Goal: Information Seeking & Learning: Check status

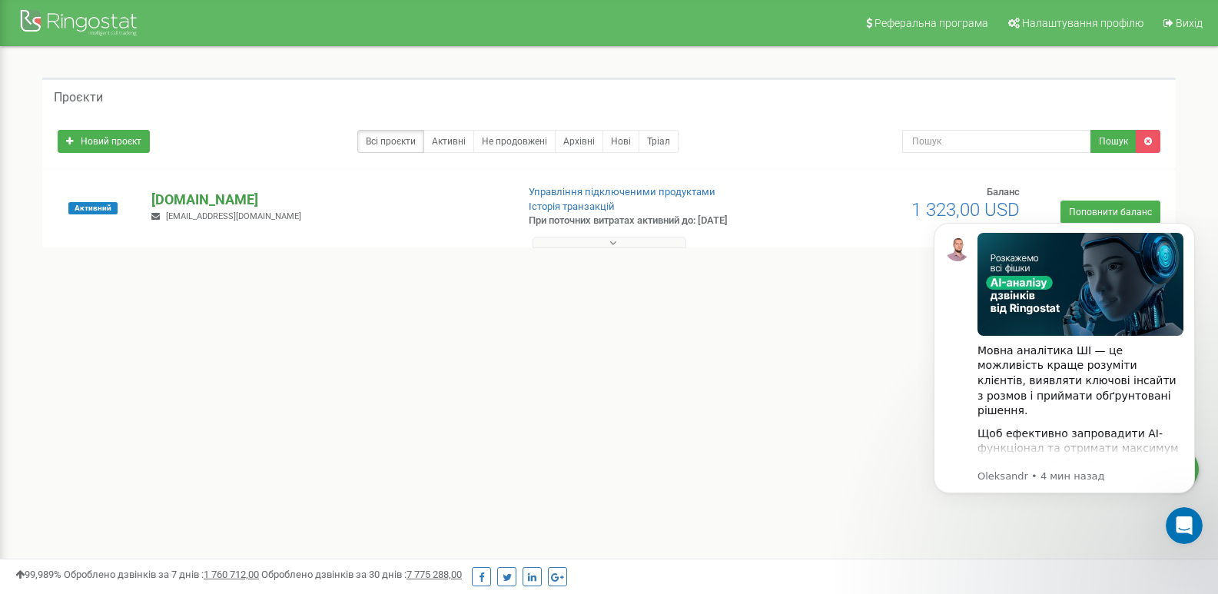
click at [247, 199] on p "[DOMAIN_NAME]" at bounding box center [327, 200] width 352 height 20
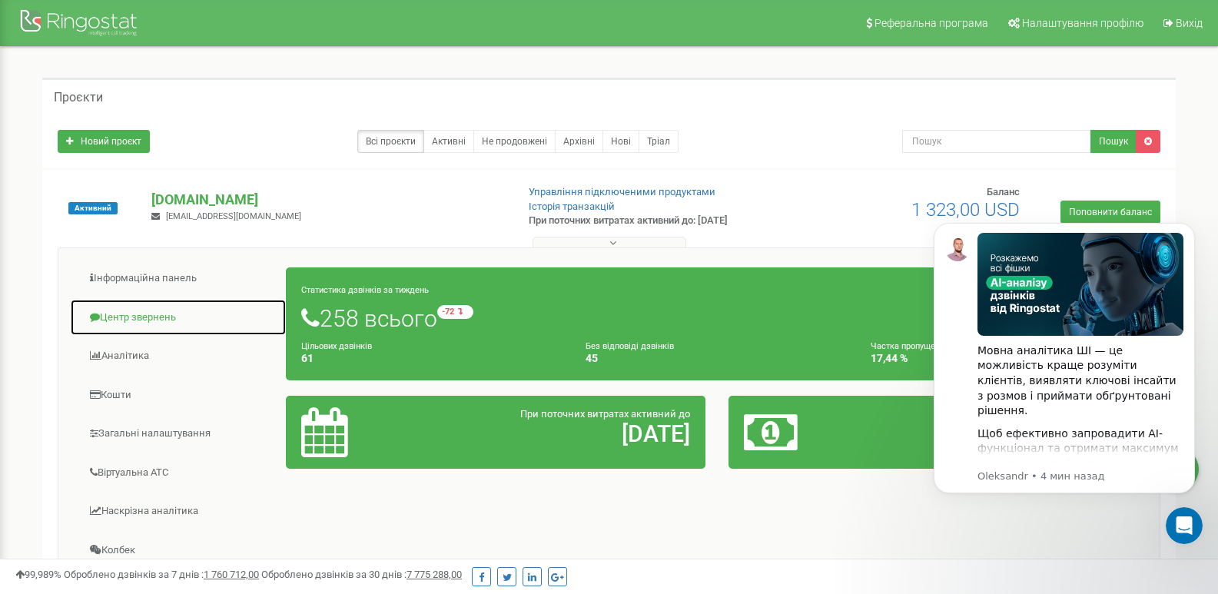
click at [158, 317] on link "Центр звернень" at bounding box center [178, 318] width 217 height 38
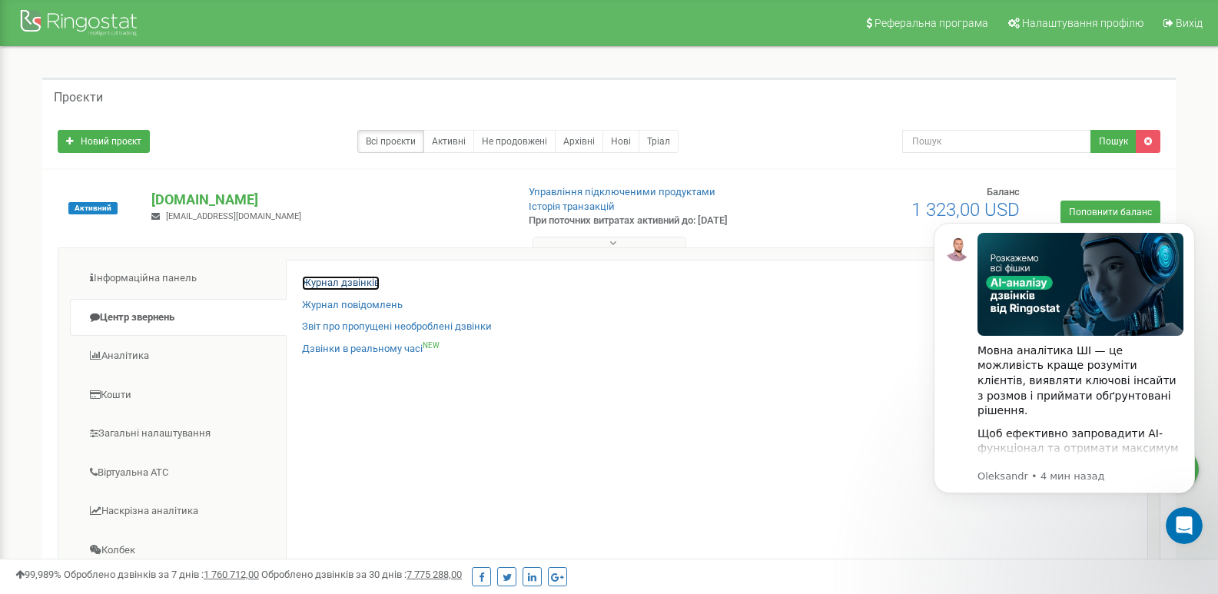
click at [338, 282] on link "Журнал дзвінків" at bounding box center [341, 283] width 78 height 15
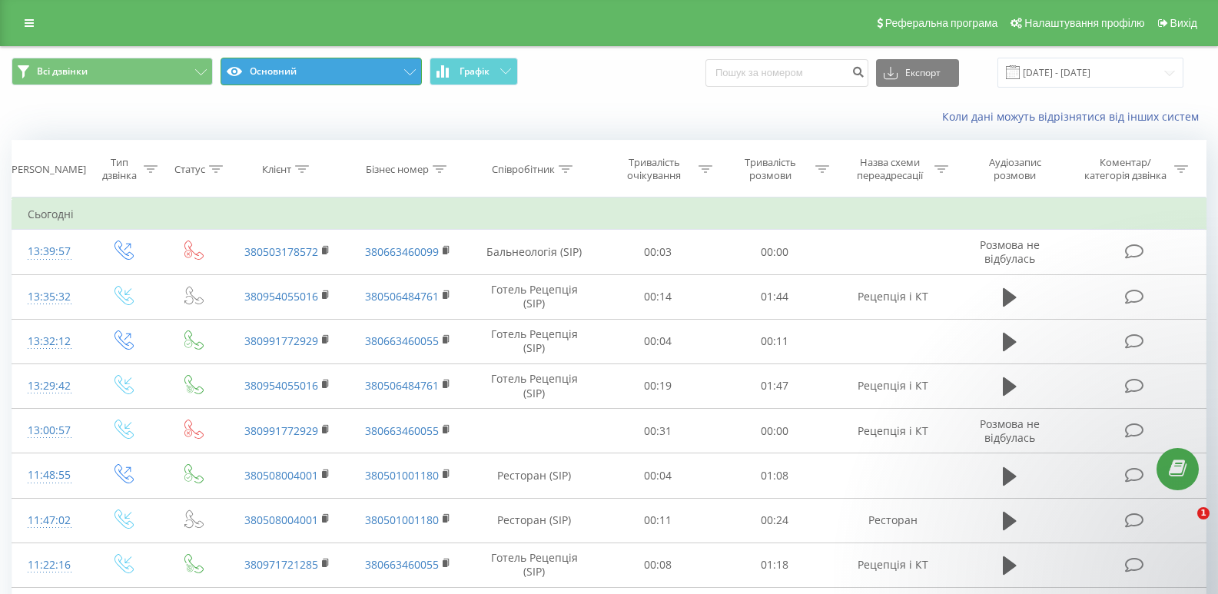
click at [414, 72] on icon at bounding box center [410, 72] width 12 height 6
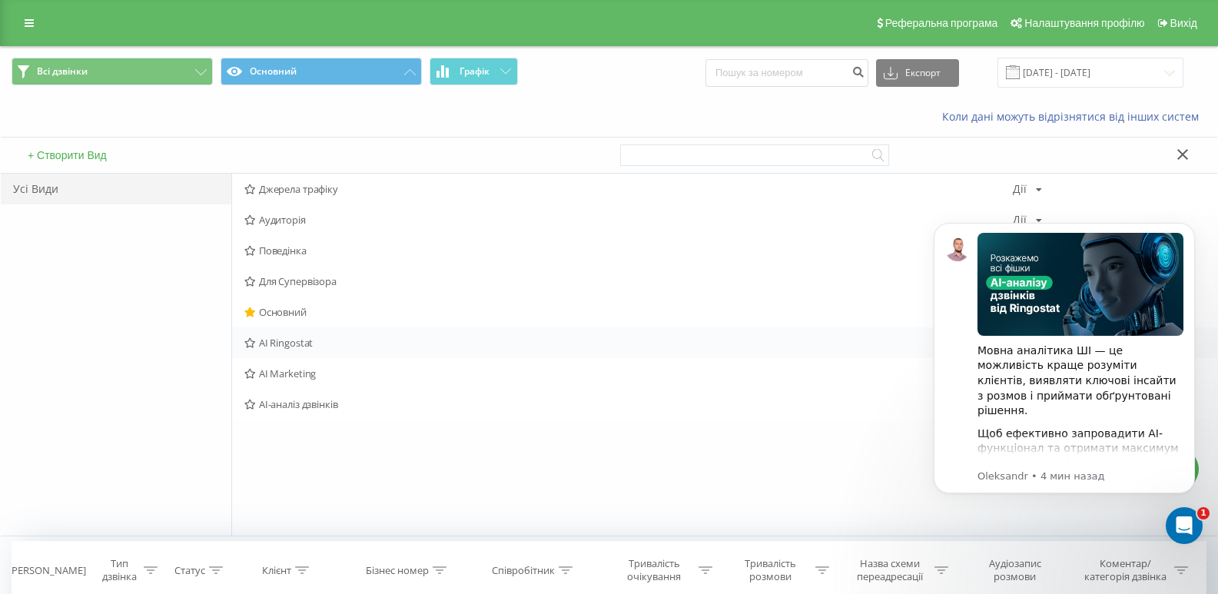
click at [284, 344] on span "AI Ringostat" at bounding box center [628, 342] width 769 height 11
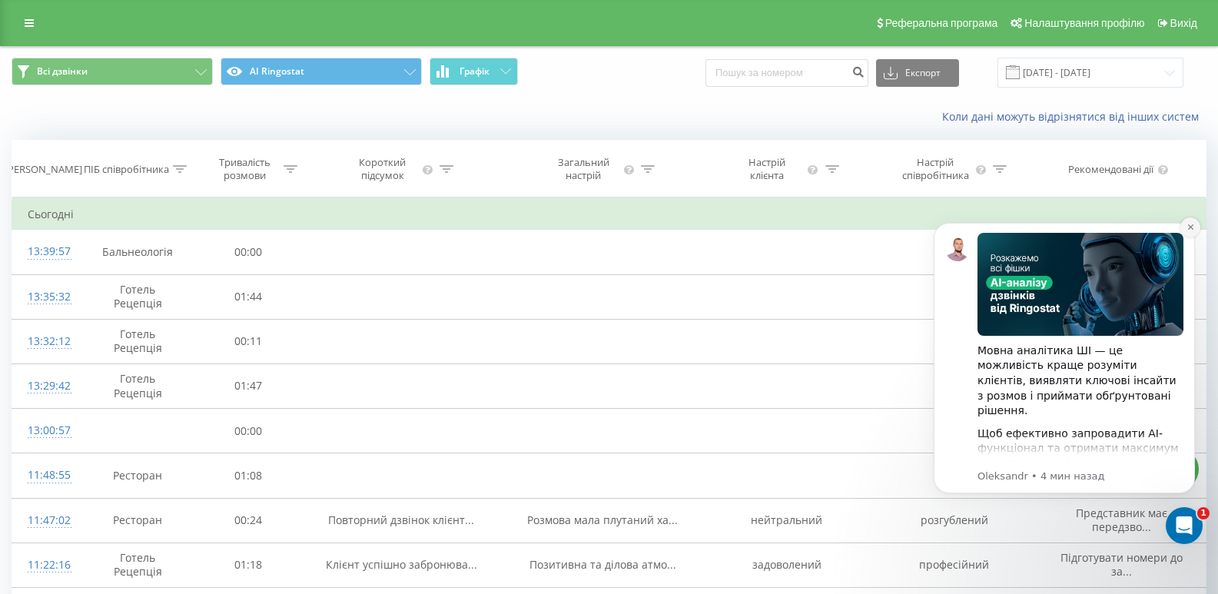
click at [1190, 231] on icon "Dismiss notification" at bounding box center [1191, 227] width 8 height 8
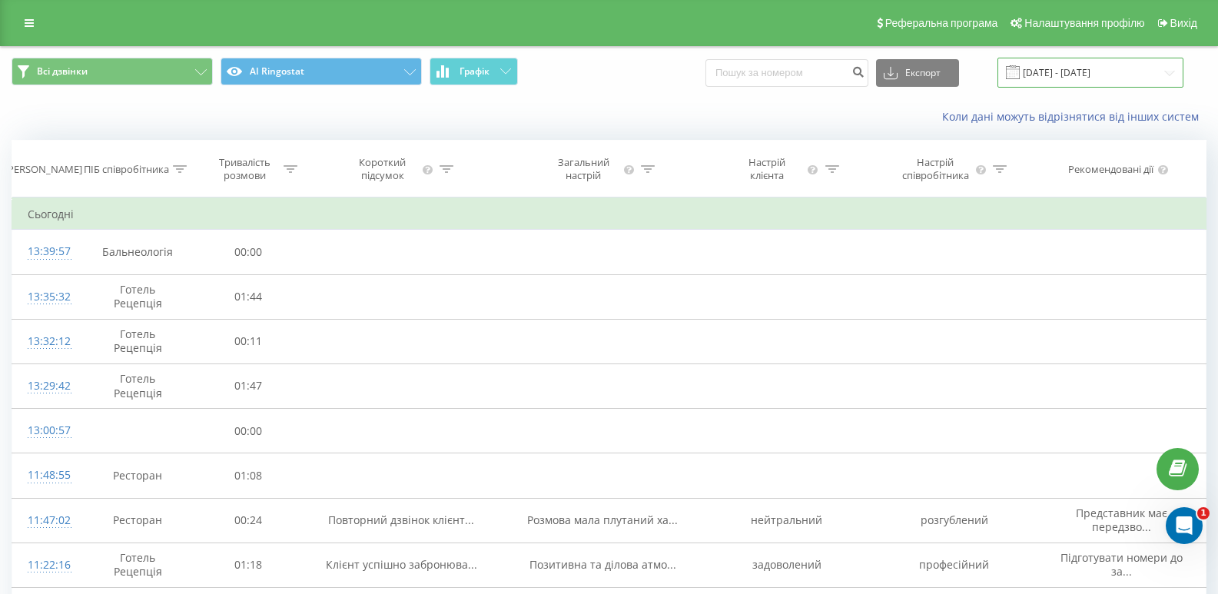
drag, startPoint x: 1082, startPoint y: 76, endPoint x: 1077, endPoint y: 83, distance: 8.8
click at [1082, 81] on input "[DATE] - [DATE]" at bounding box center [1091, 73] width 186 height 30
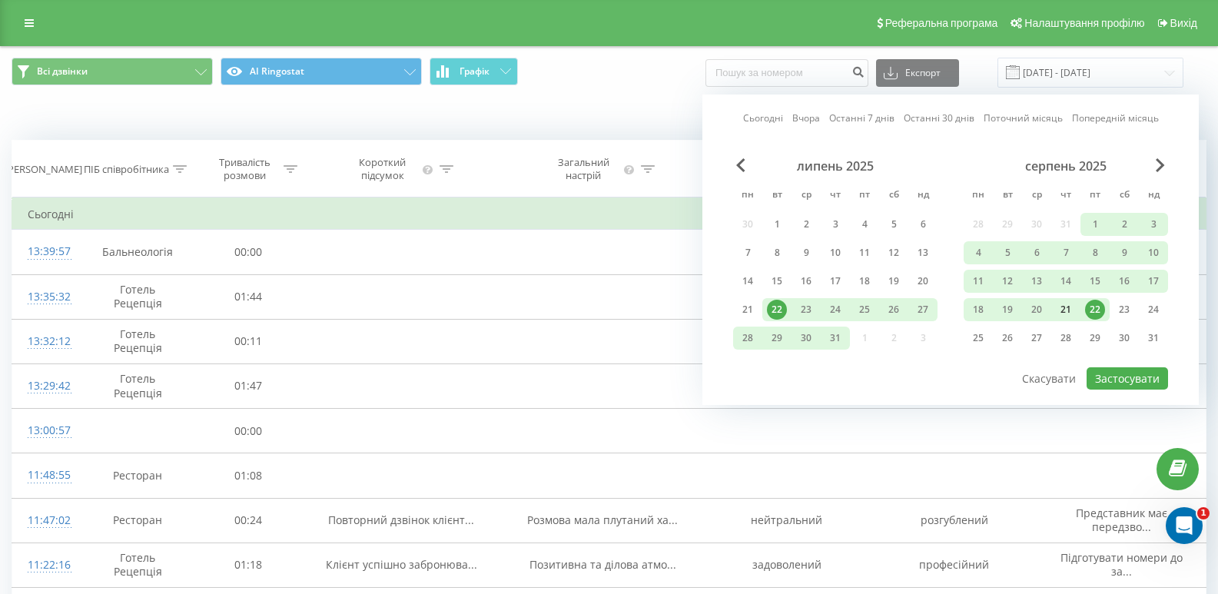
click at [1064, 309] on div "21" at bounding box center [1066, 310] width 20 height 20
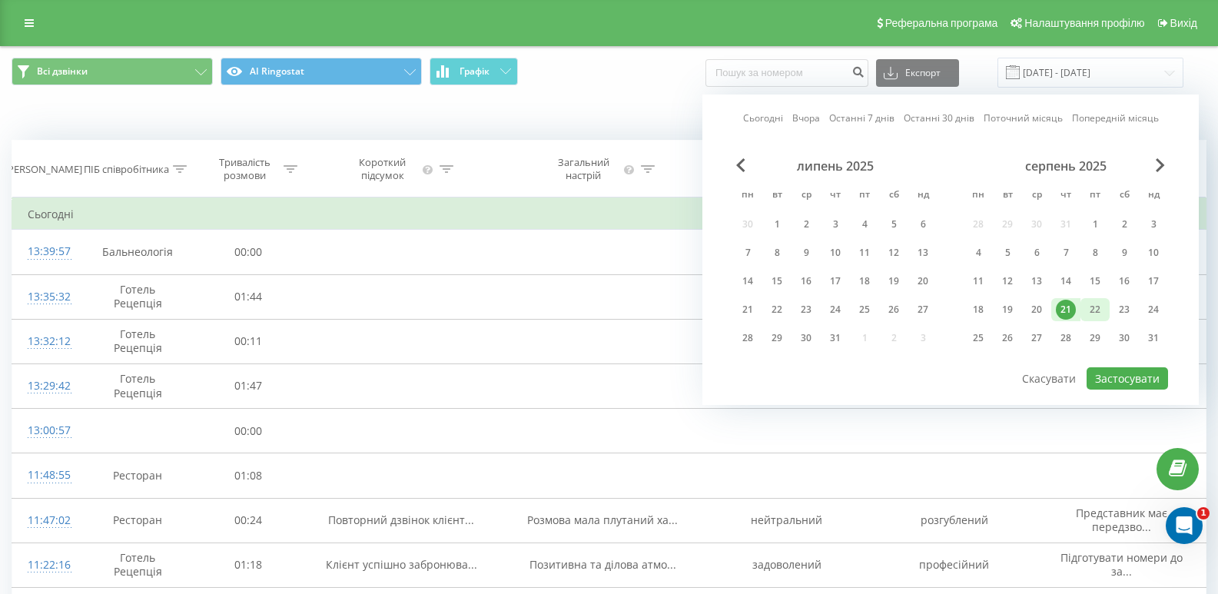
click at [1098, 310] on div "22" at bounding box center [1095, 310] width 20 height 20
click at [1129, 382] on button "Застосувати" at bounding box center [1127, 378] width 81 height 22
type input "[DATE] - [DATE]"
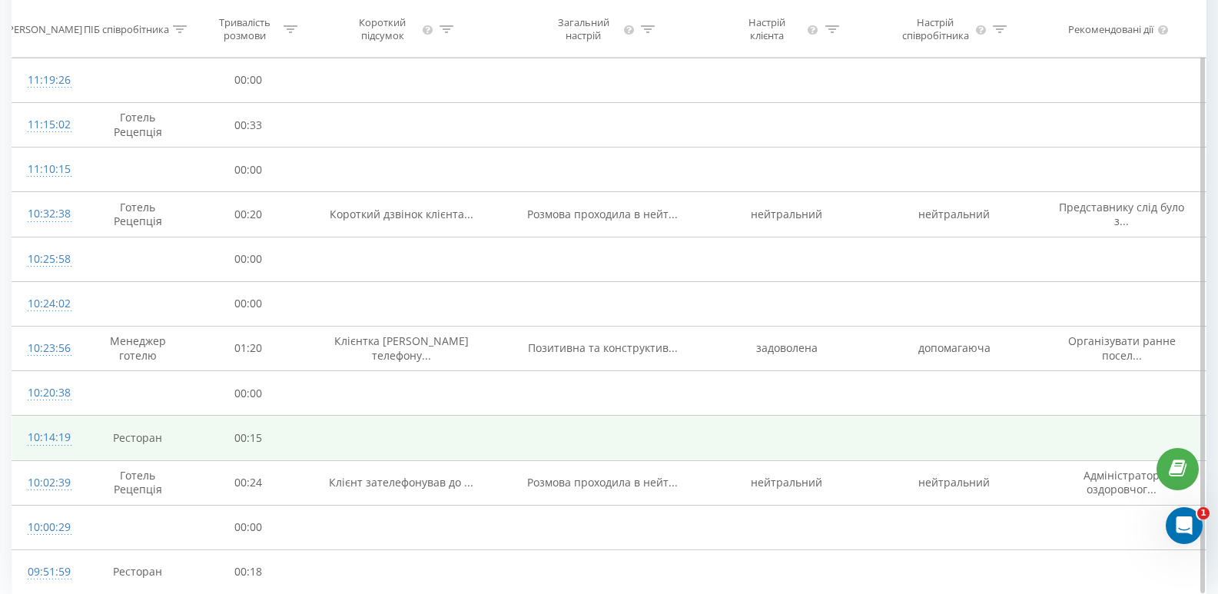
scroll to position [812, 0]
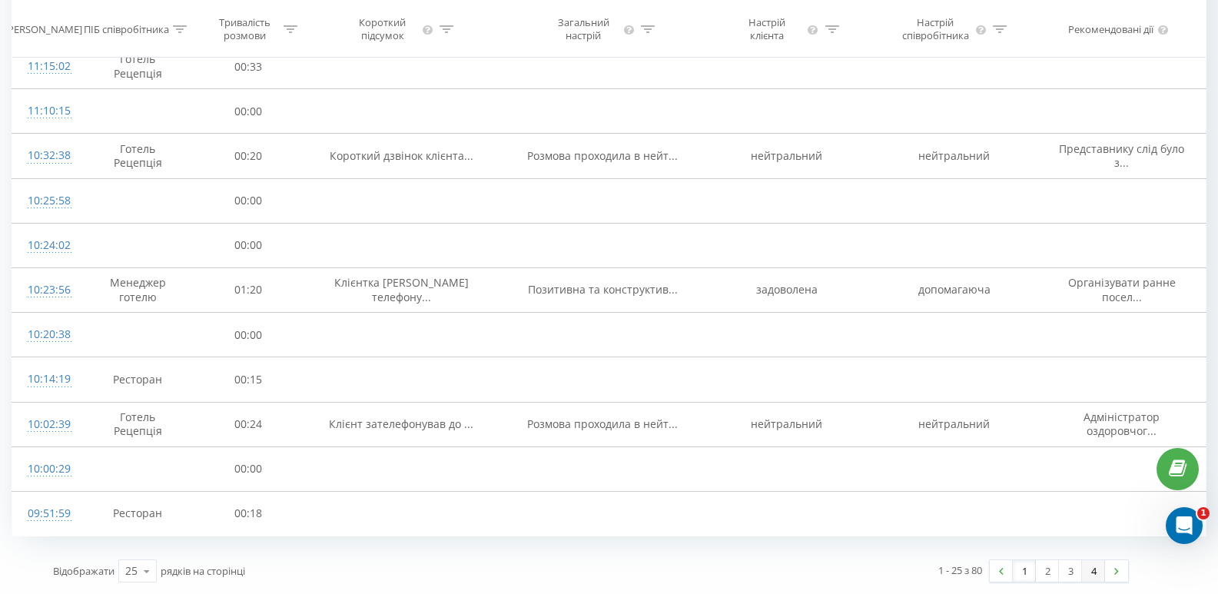
click at [1095, 572] on link "4" at bounding box center [1093, 571] width 23 height 22
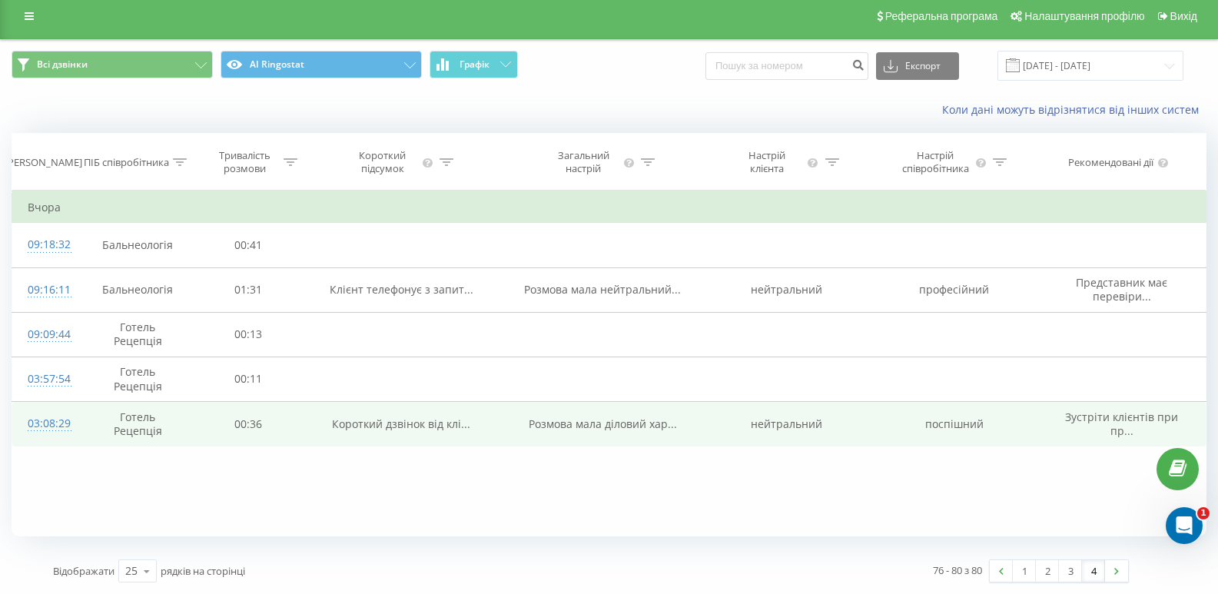
scroll to position [7, 0]
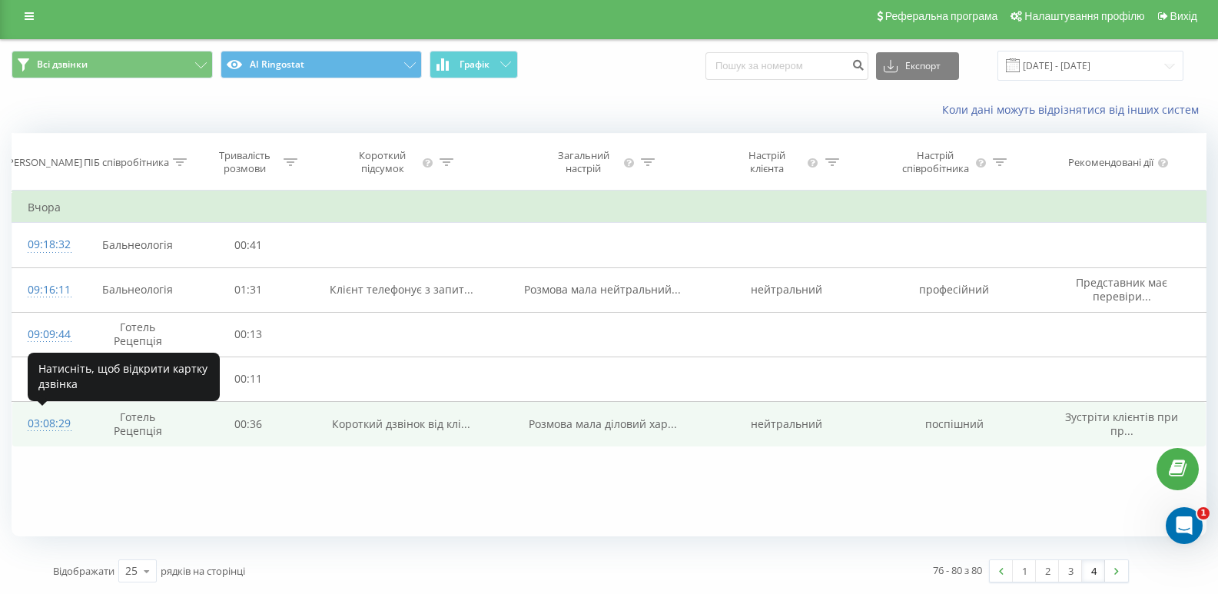
click at [54, 425] on div "03:08:29" at bounding box center [46, 424] width 36 height 30
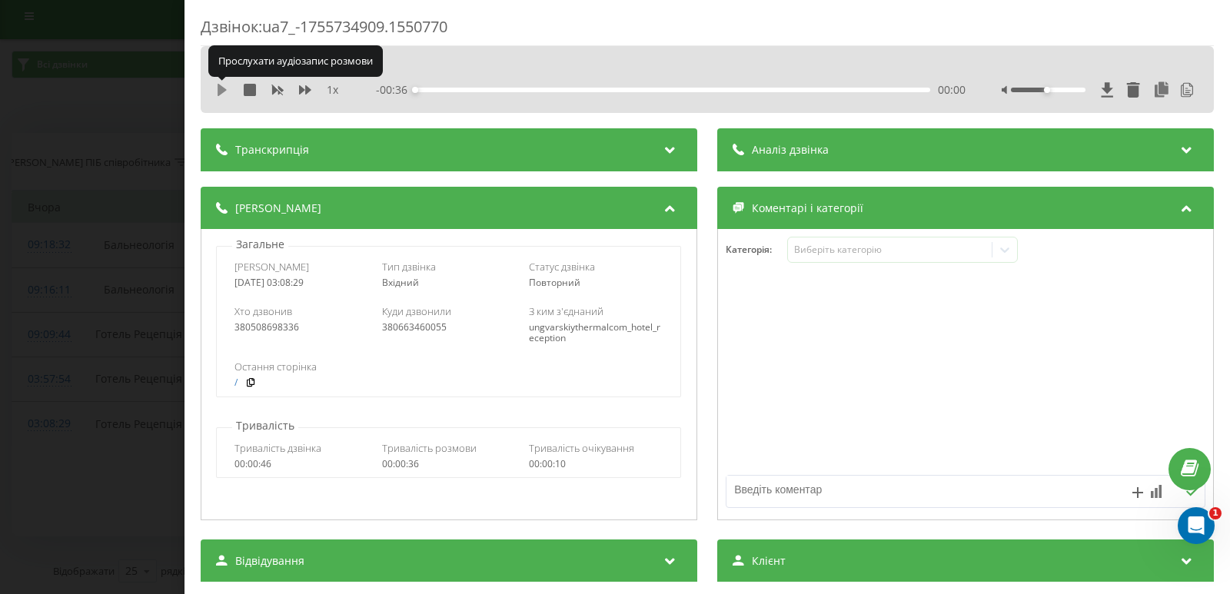
click at [220, 92] on icon at bounding box center [222, 90] width 9 height 12
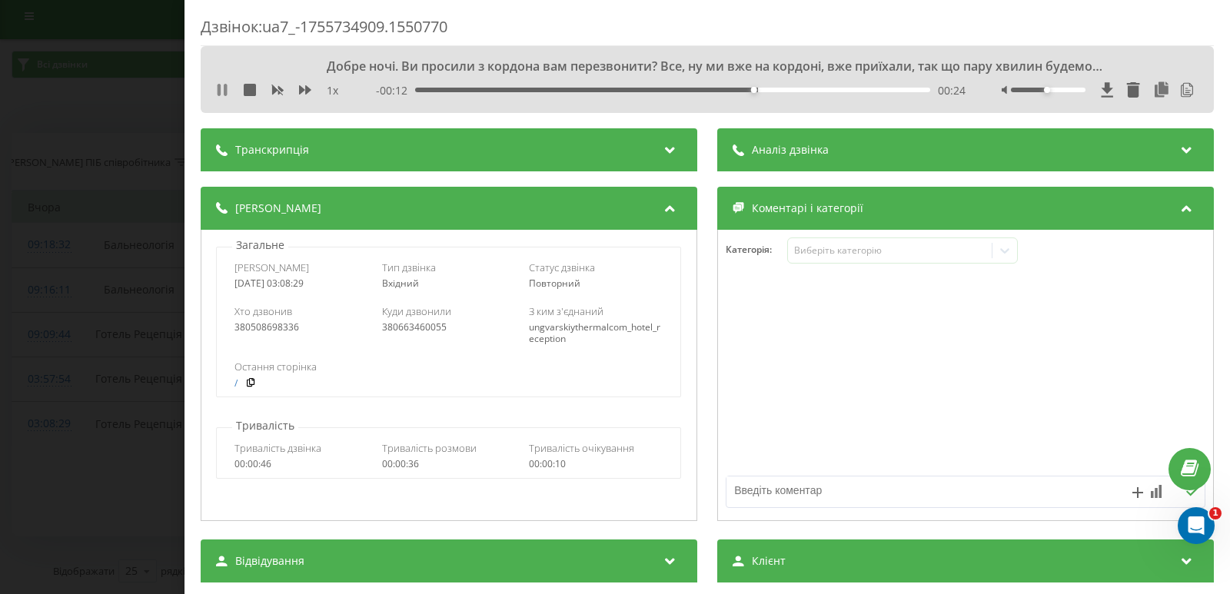
click at [227, 90] on icon at bounding box center [225, 90] width 3 height 12
click at [217, 90] on icon at bounding box center [222, 90] width 12 height 12
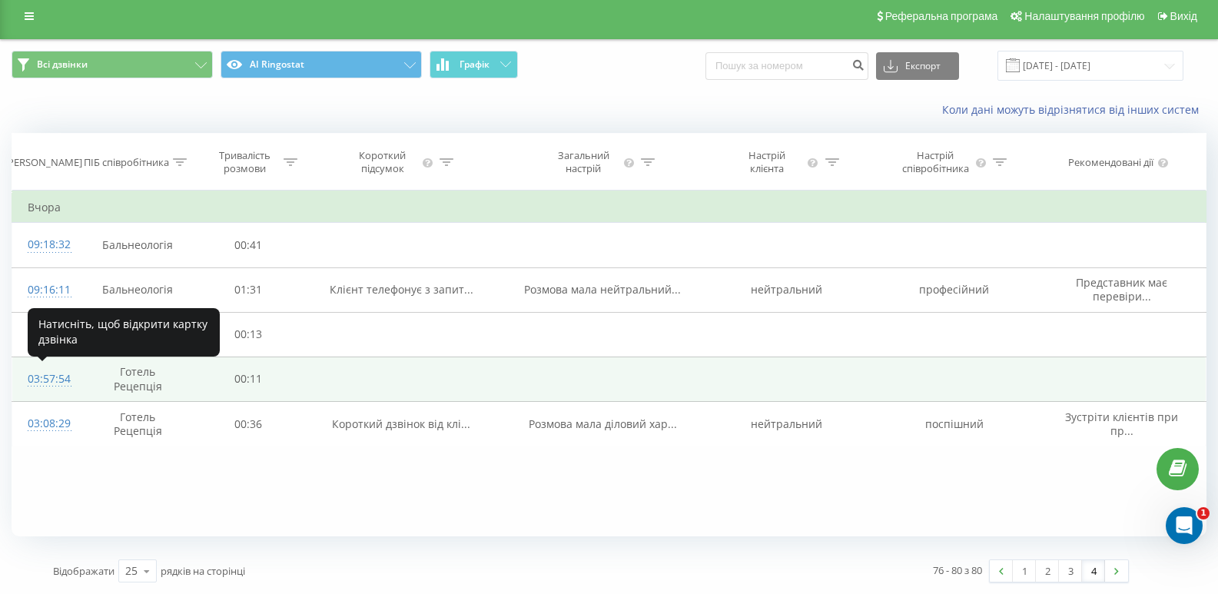
click at [55, 379] on div "03:57:54" at bounding box center [46, 379] width 36 height 30
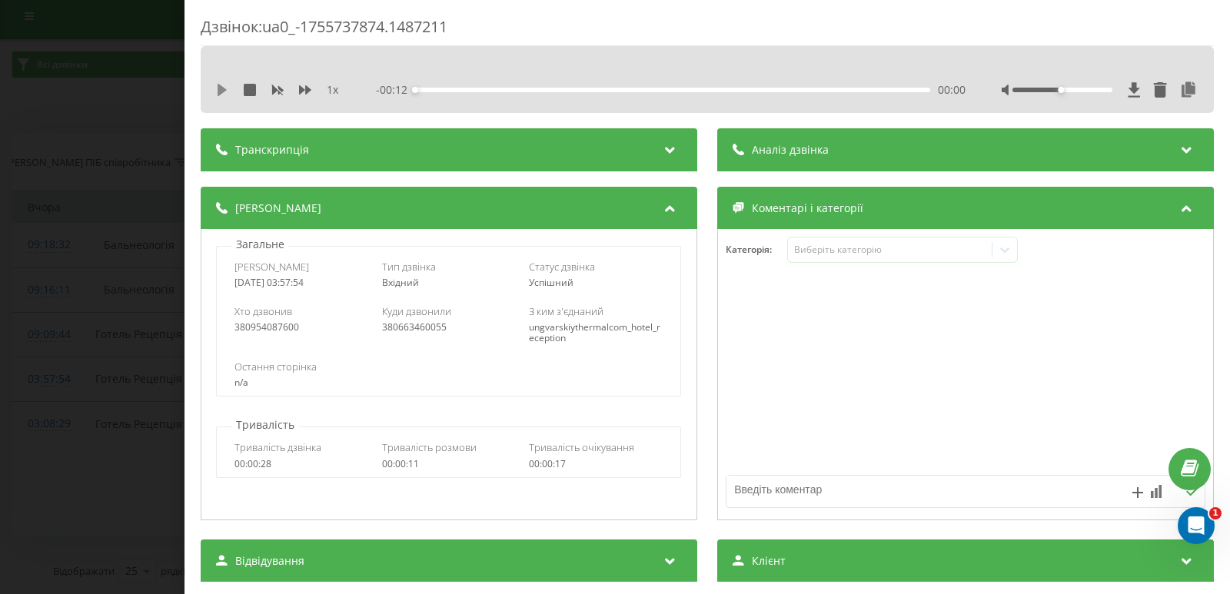
click at [220, 91] on icon at bounding box center [222, 90] width 9 height 12
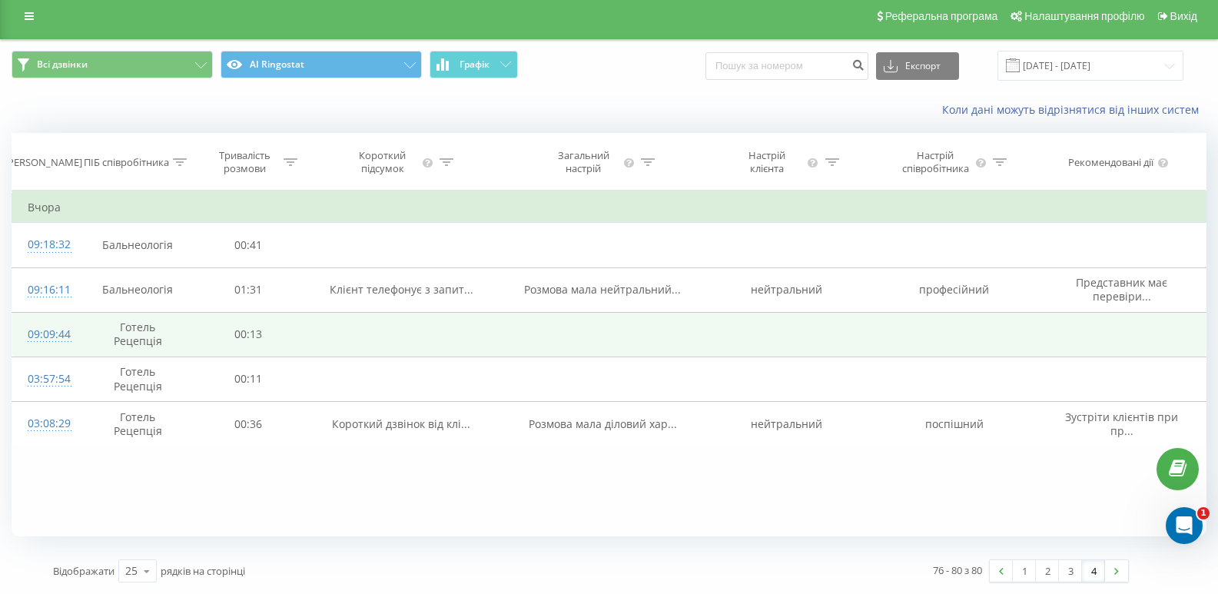
click at [54, 335] on div "09:09:44" at bounding box center [46, 335] width 36 height 30
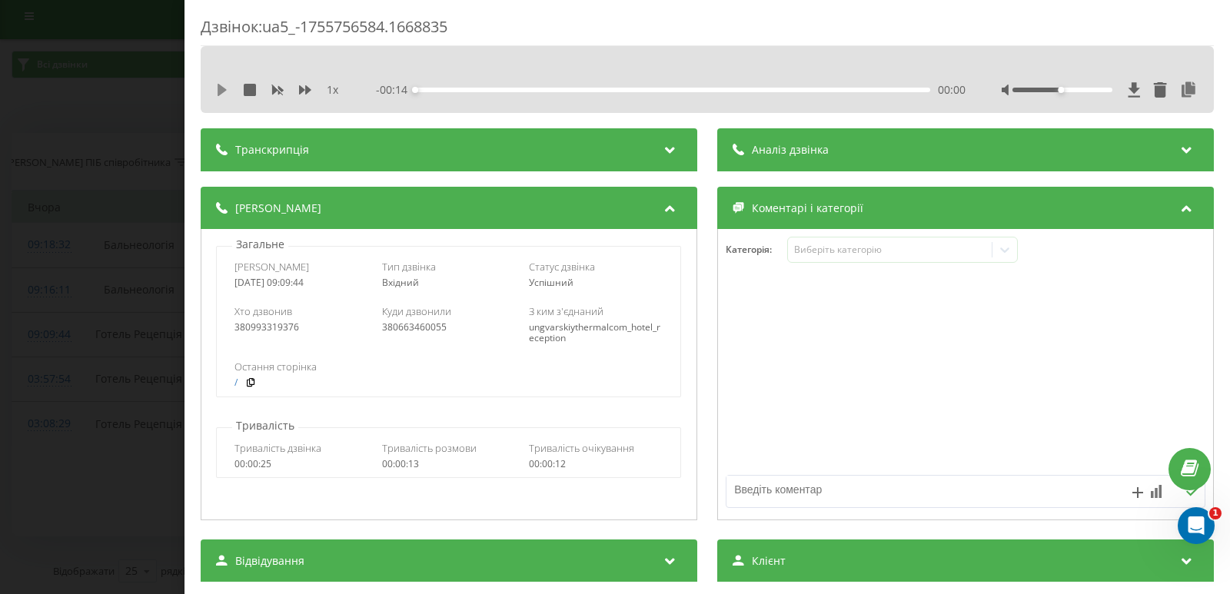
click at [224, 90] on icon at bounding box center [222, 90] width 9 height 12
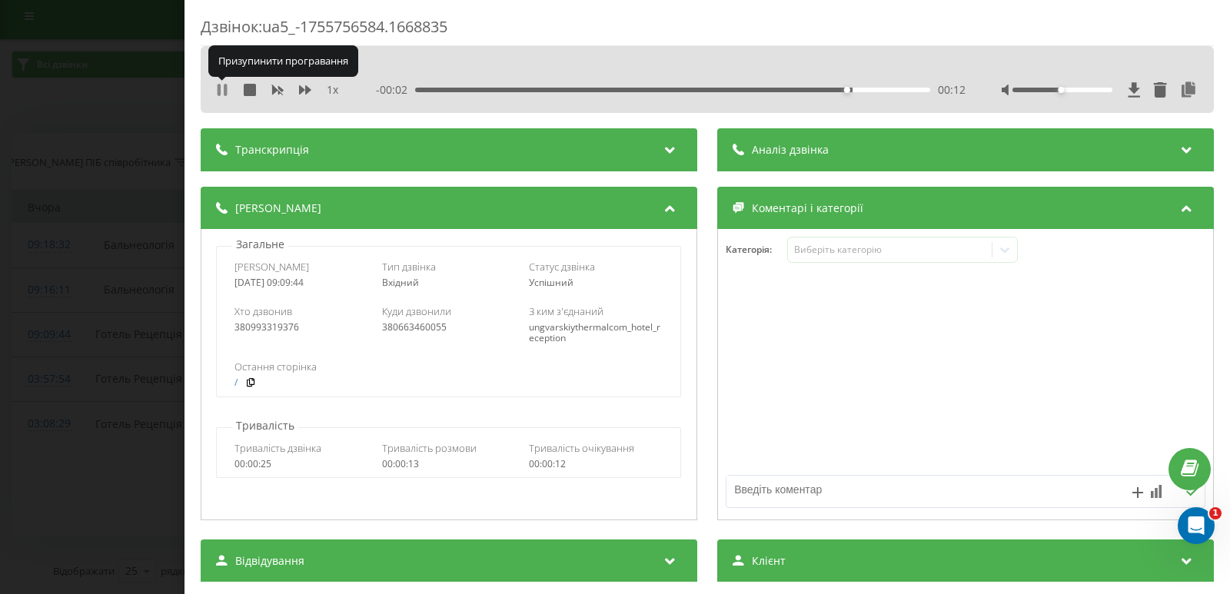
click at [224, 89] on icon at bounding box center [225, 90] width 3 height 12
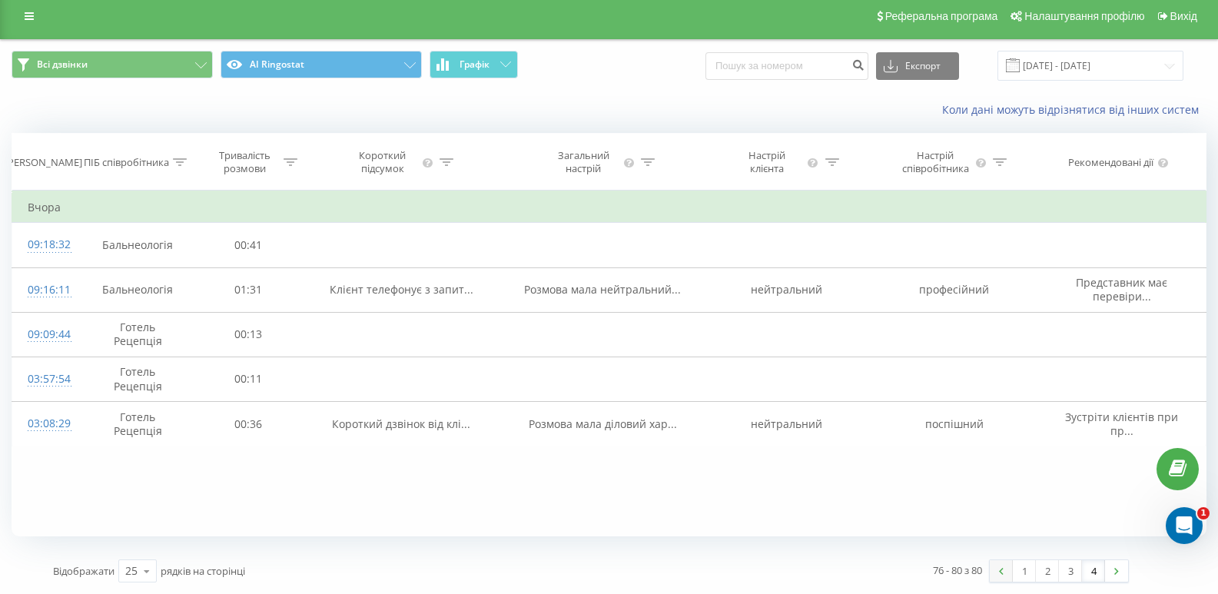
click at [1001, 573] on img at bounding box center [1001, 571] width 5 height 7
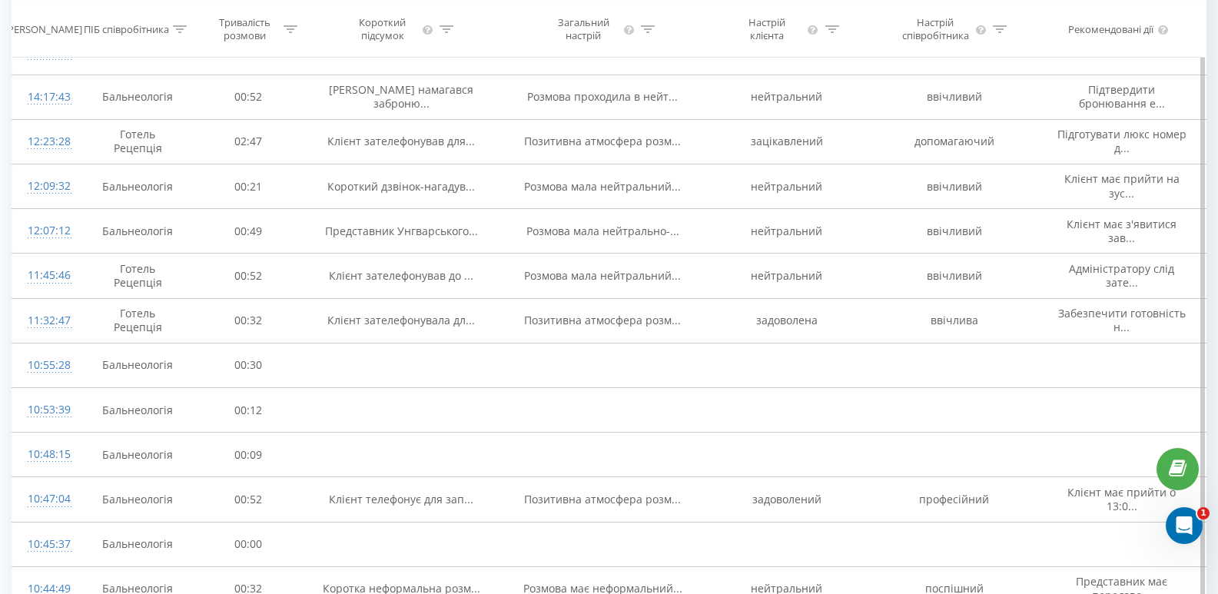
scroll to position [812, 0]
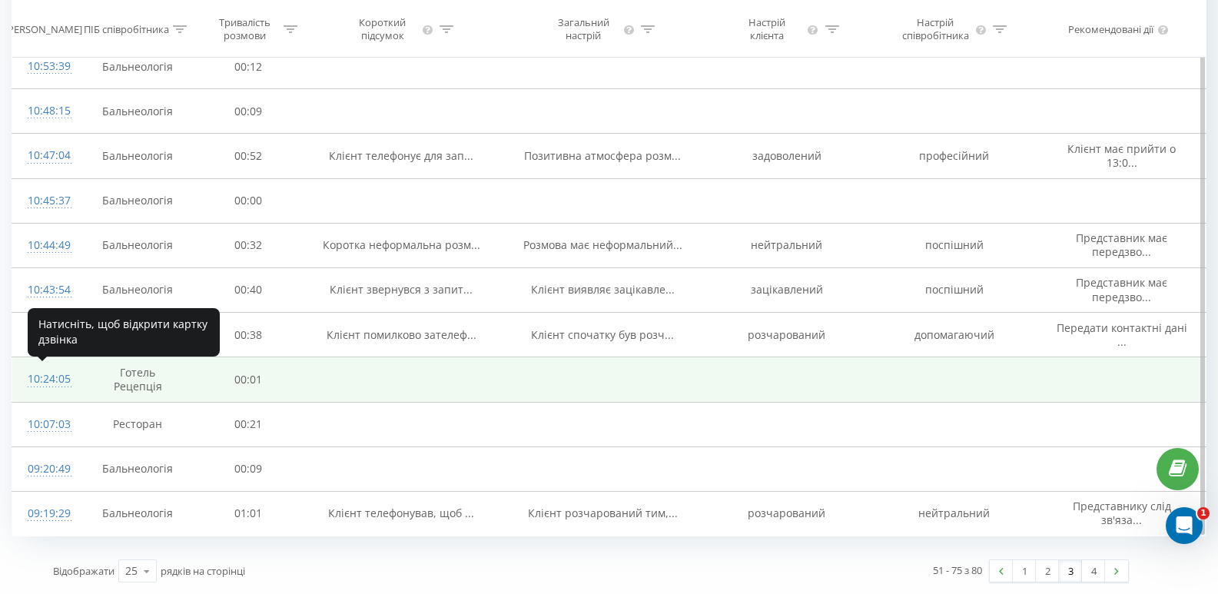
click at [51, 380] on div "10:24:05" at bounding box center [46, 379] width 36 height 30
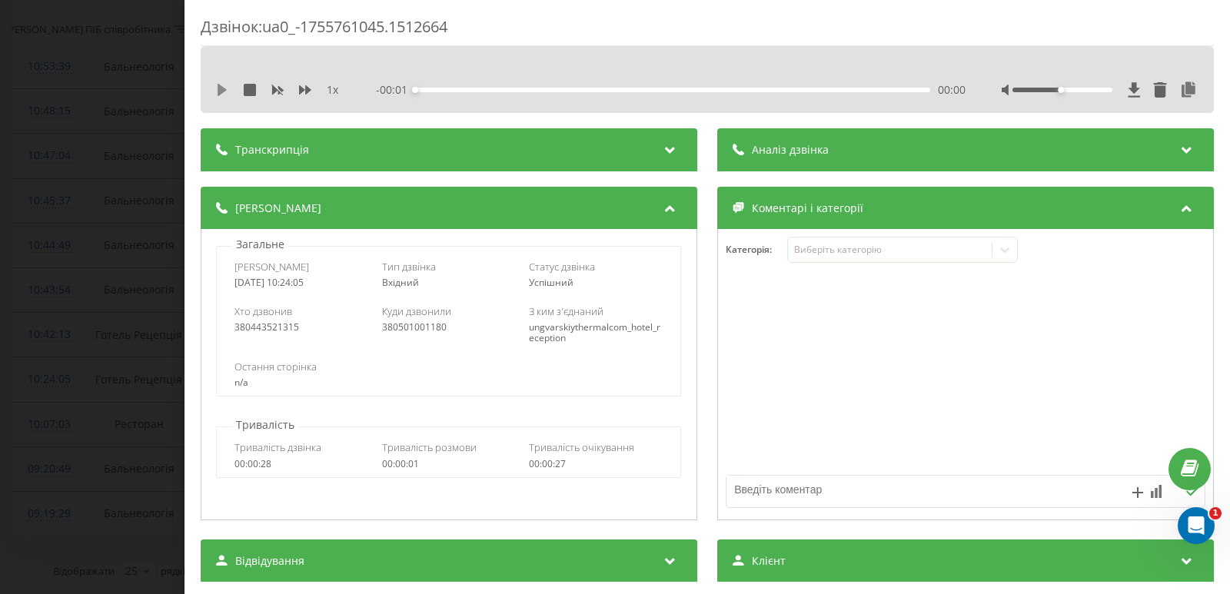
click at [219, 91] on icon at bounding box center [222, 90] width 9 height 12
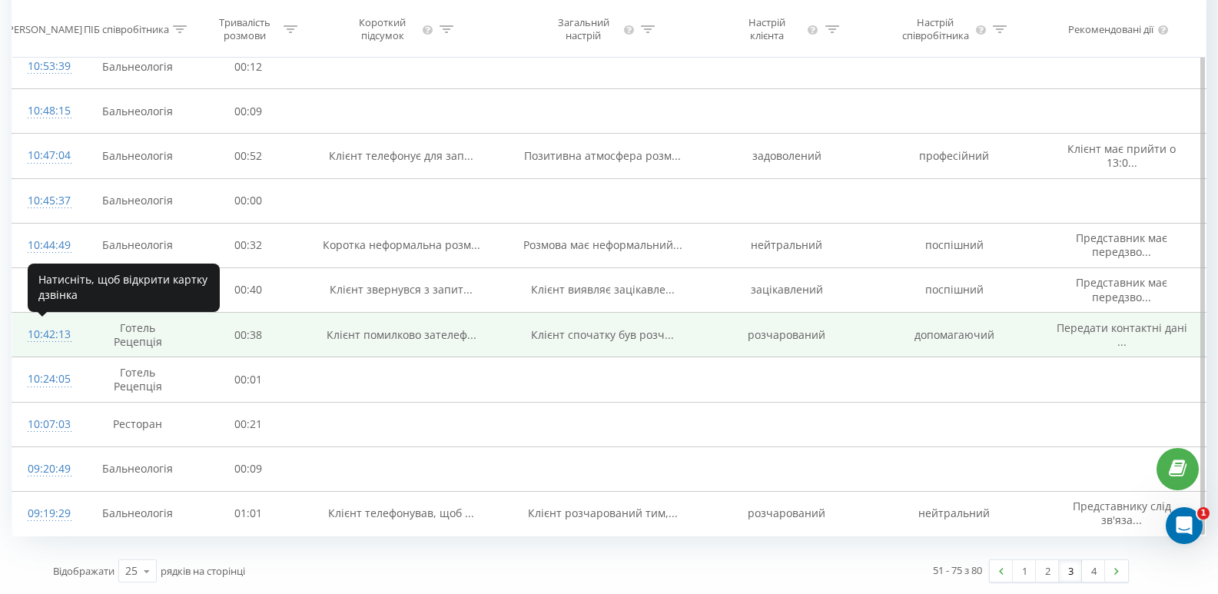
click at [48, 339] on div "10:42:13" at bounding box center [46, 335] width 36 height 30
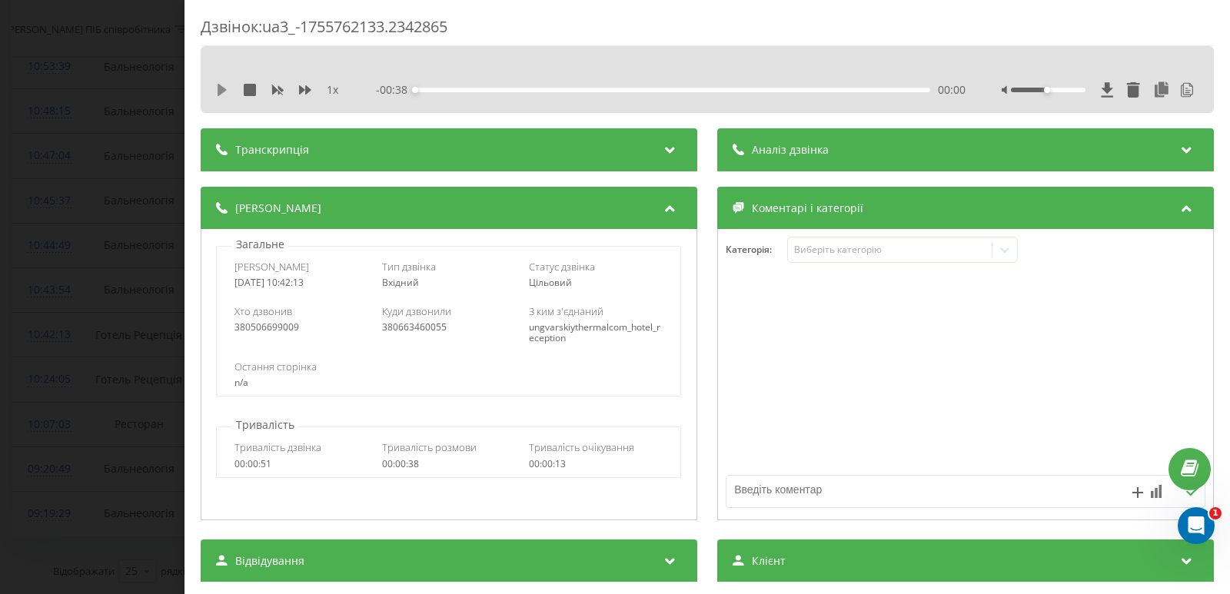
click at [218, 87] on icon at bounding box center [222, 90] width 12 height 12
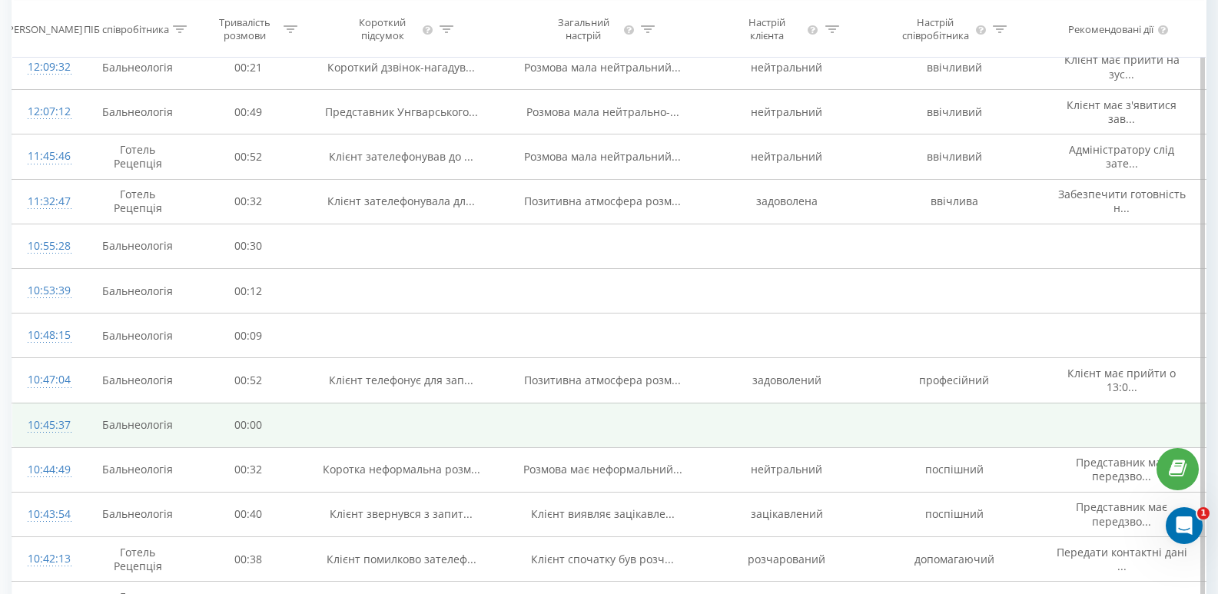
scroll to position [581, 0]
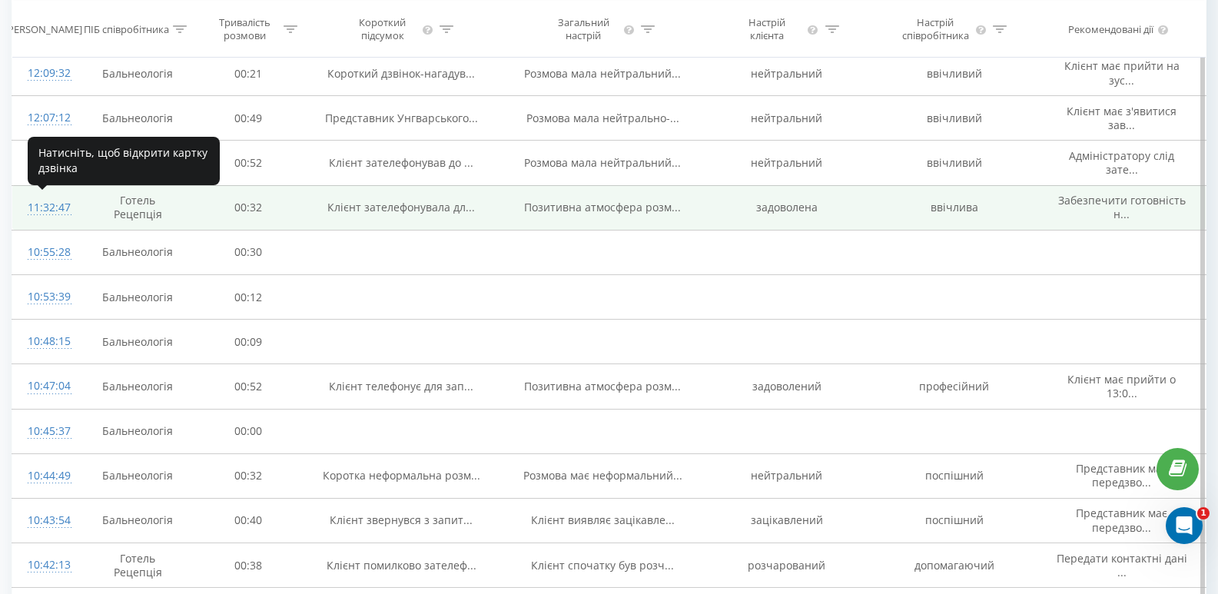
click at [53, 203] on div "11:32:47" at bounding box center [46, 208] width 36 height 30
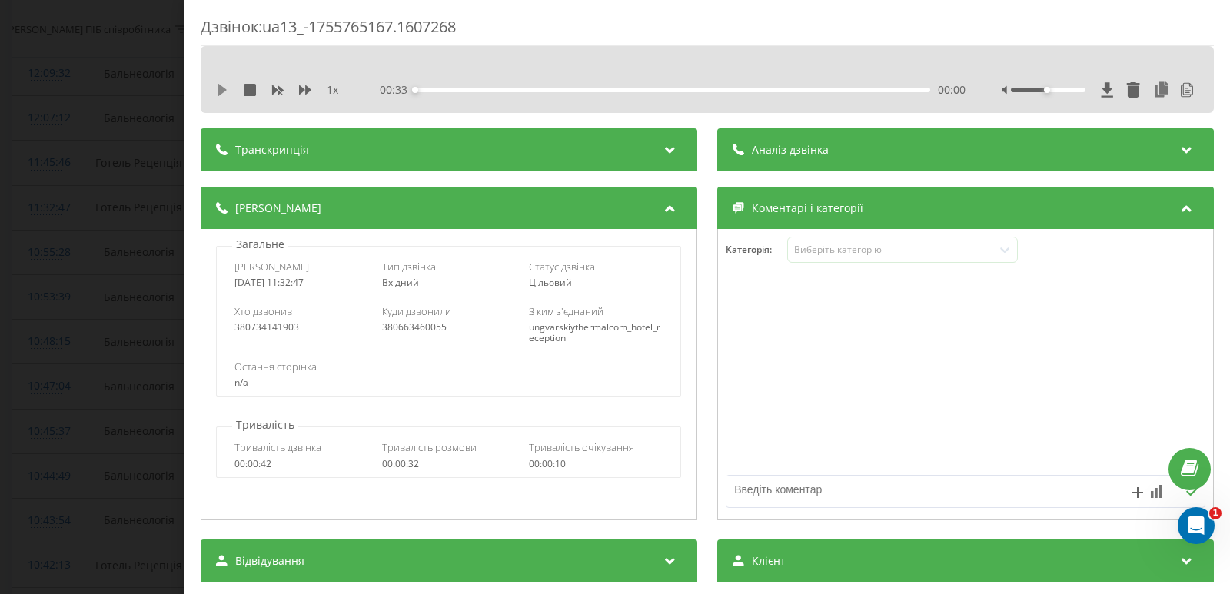
click at [221, 91] on icon at bounding box center [222, 90] width 9 height 12
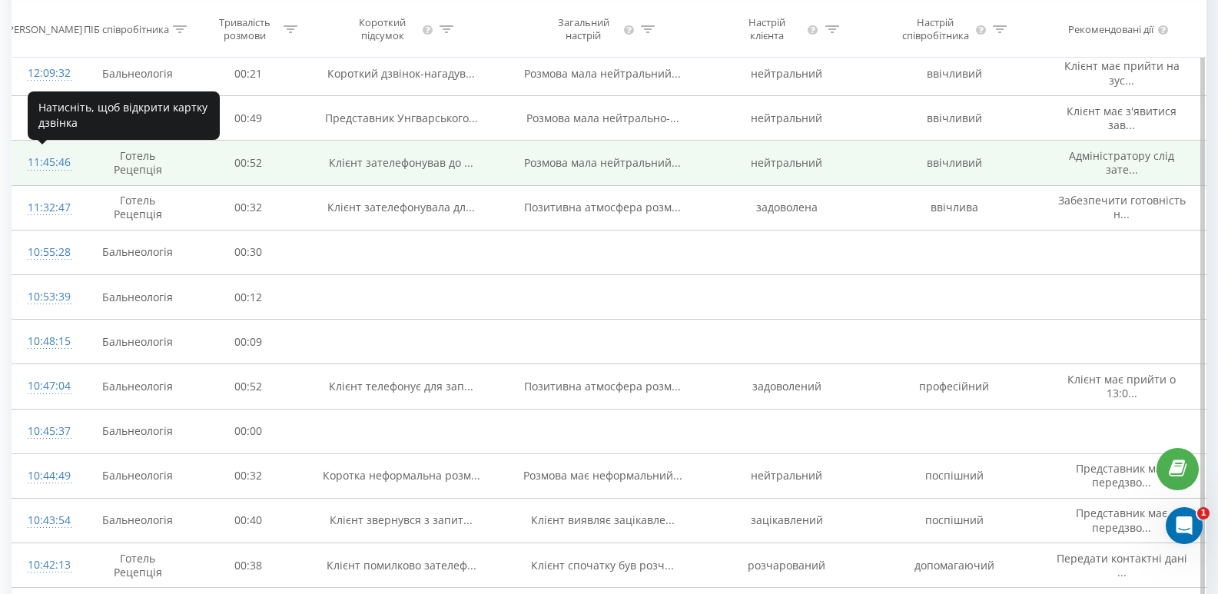
click at [46, 163] on div "11:45:46" at bounding box center [46, 163] width 36 height 30
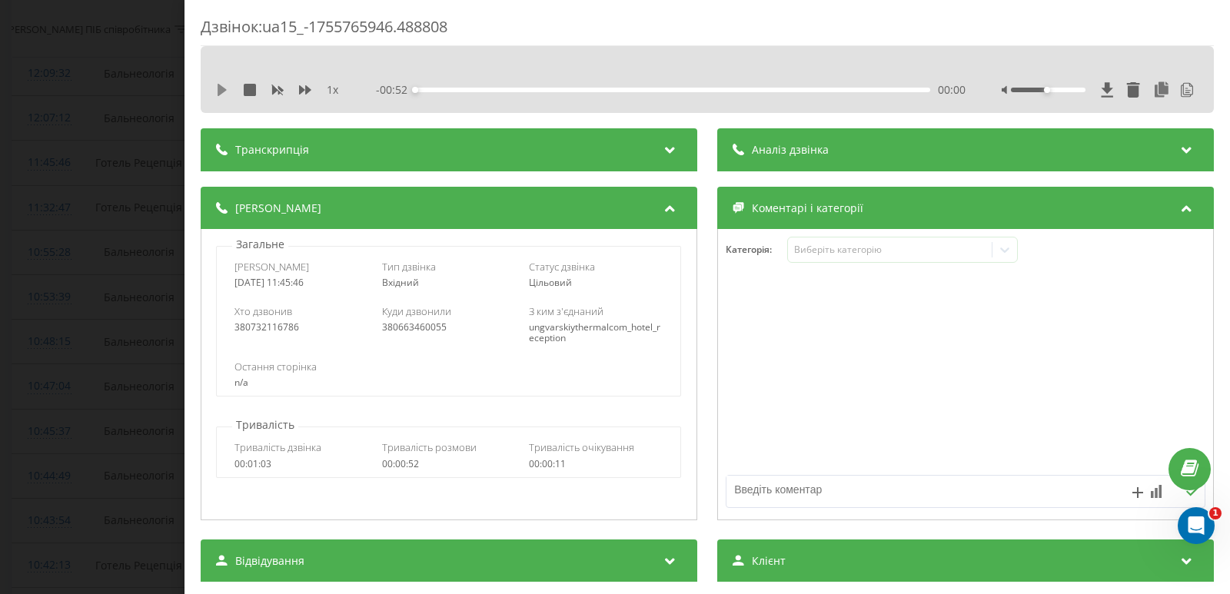
click at [219, 94] on icon at bounding box center [222, 90] width 9 height 12
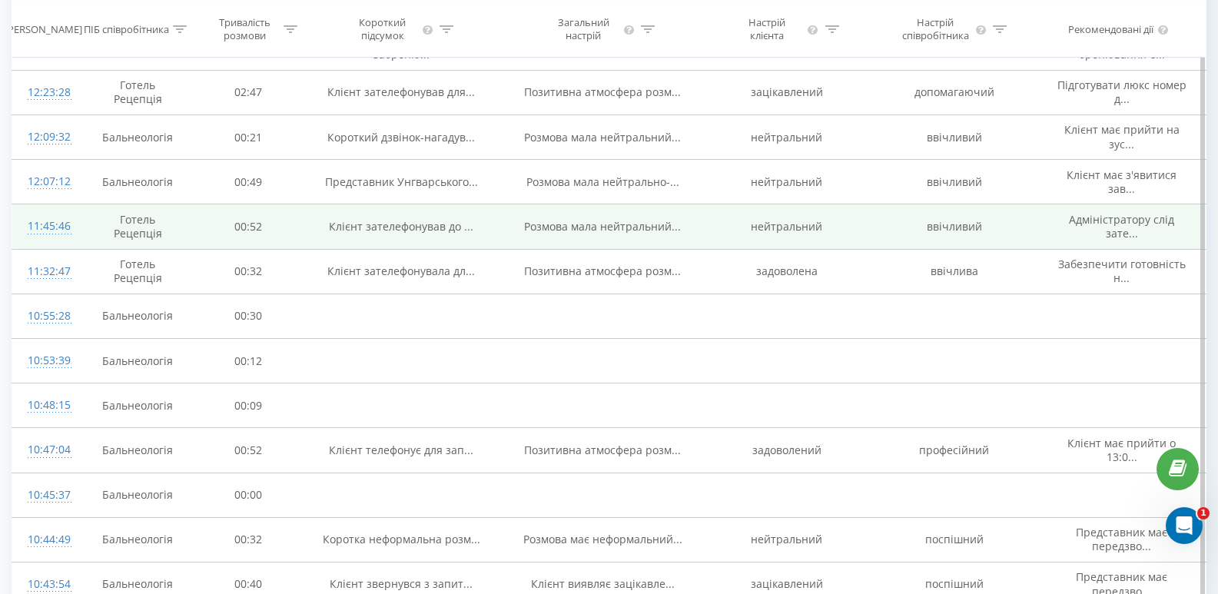
scroll to position [504, 0]
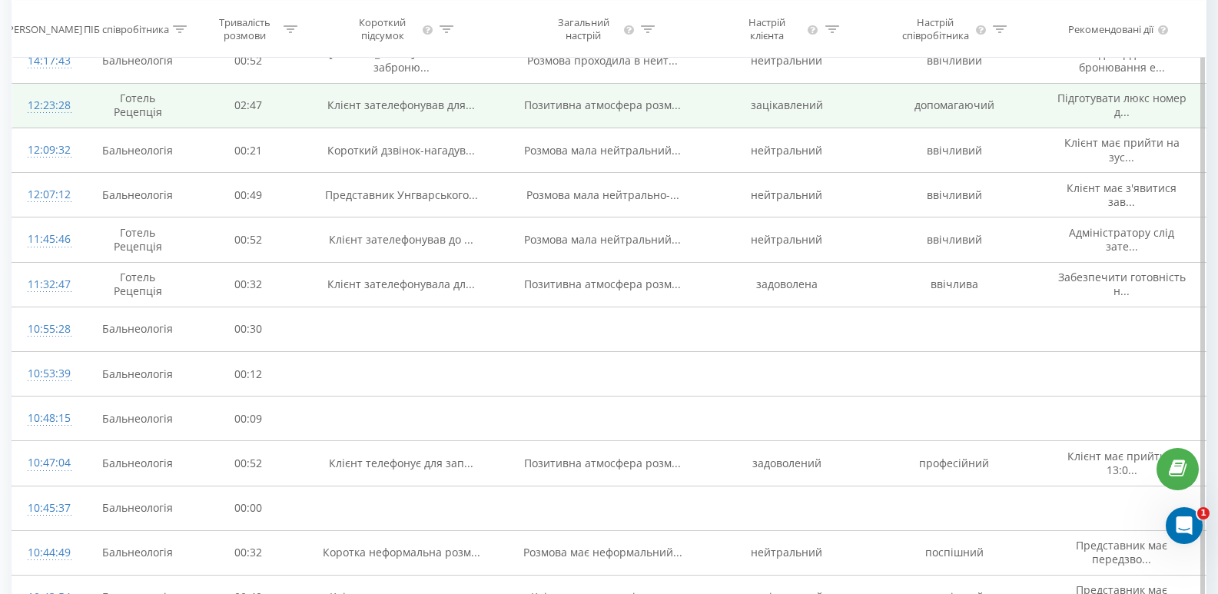
click at [59, 104] on div "12:23:28" at bounding box center [46, 106] width 36 height 30
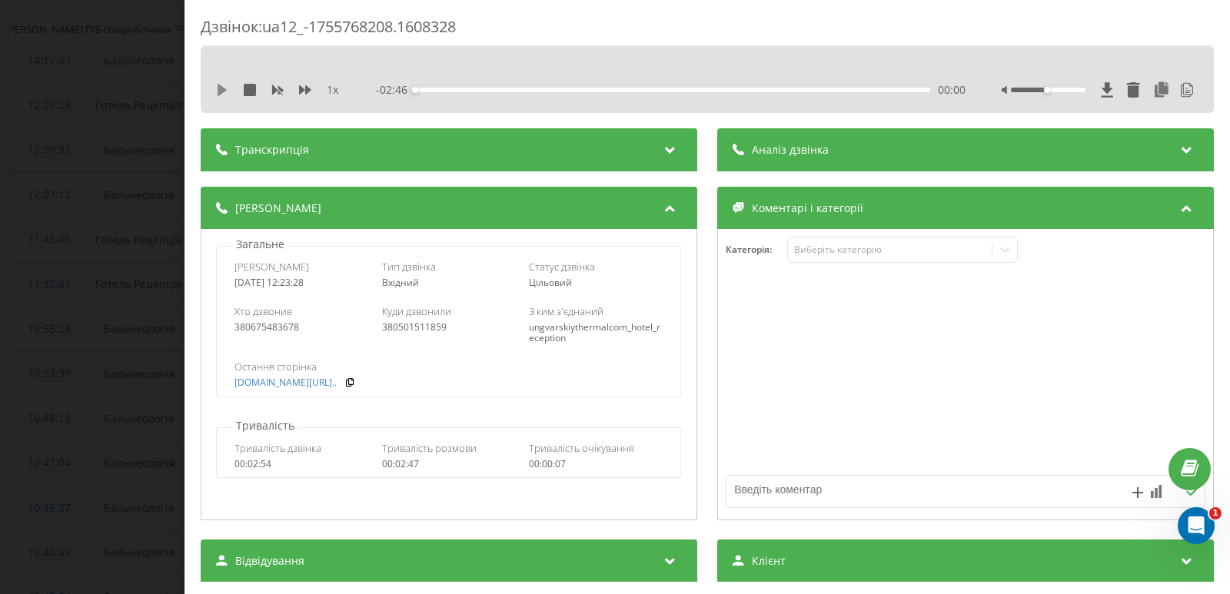
click at [221, 91] on icon at bounding box center [222, 90] width 9 height 12
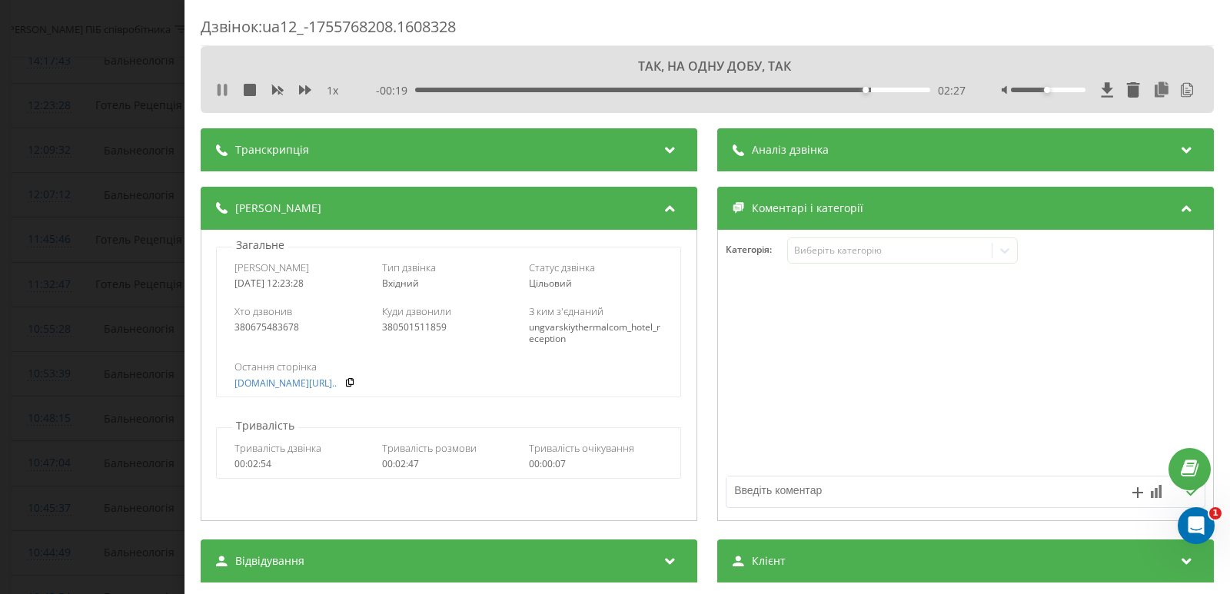
click at [219, 85] on icon at bounding box center [219, 90] width 3 height 12
click at [224, 93] on icon at bounding box center [222, 90] width 12 height 12
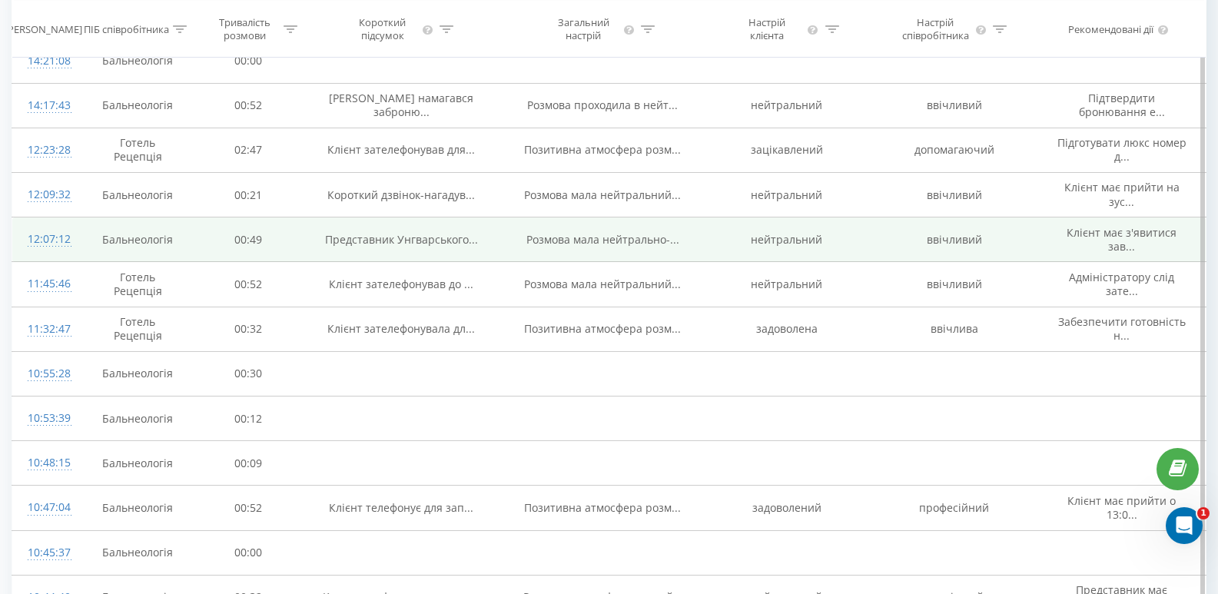
scroll to position [350, 0]
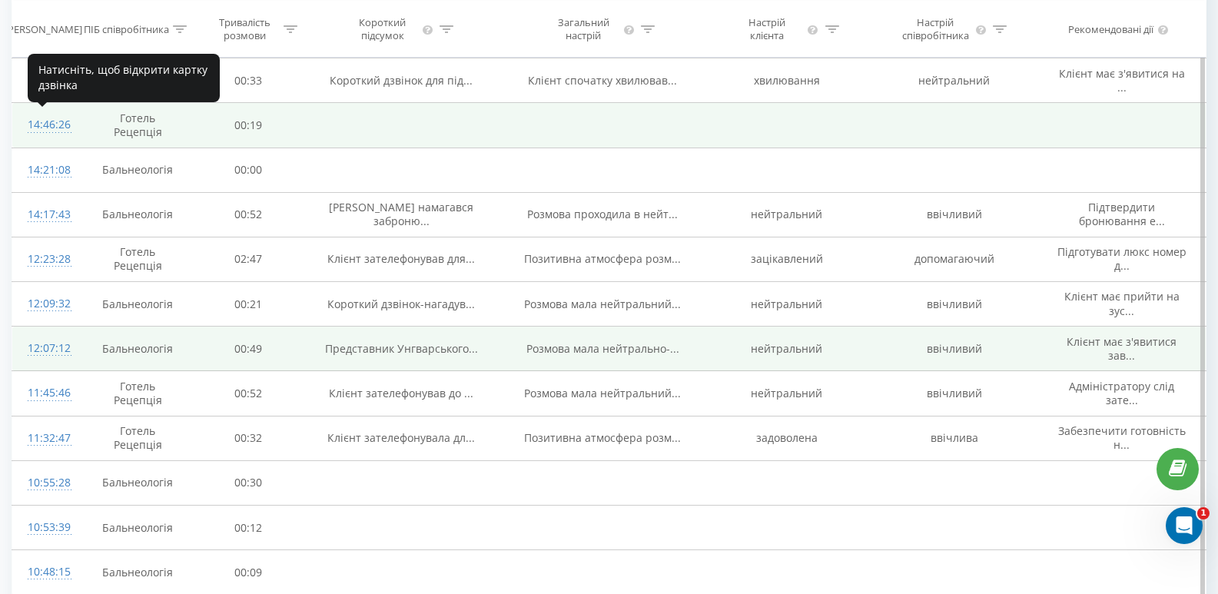
click at [41, 122] on div "14:46:26" at bounding box center [46, 125] width 36 height 30
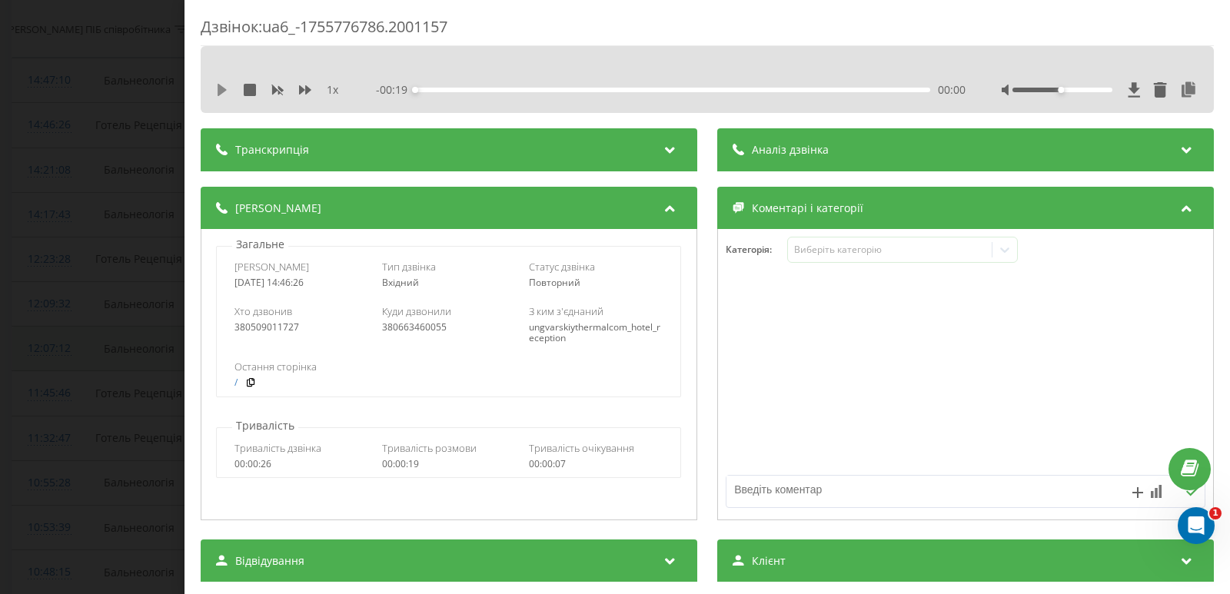
click at [222, 91] on icon at bounding box center [222, 90] width 9 height 12
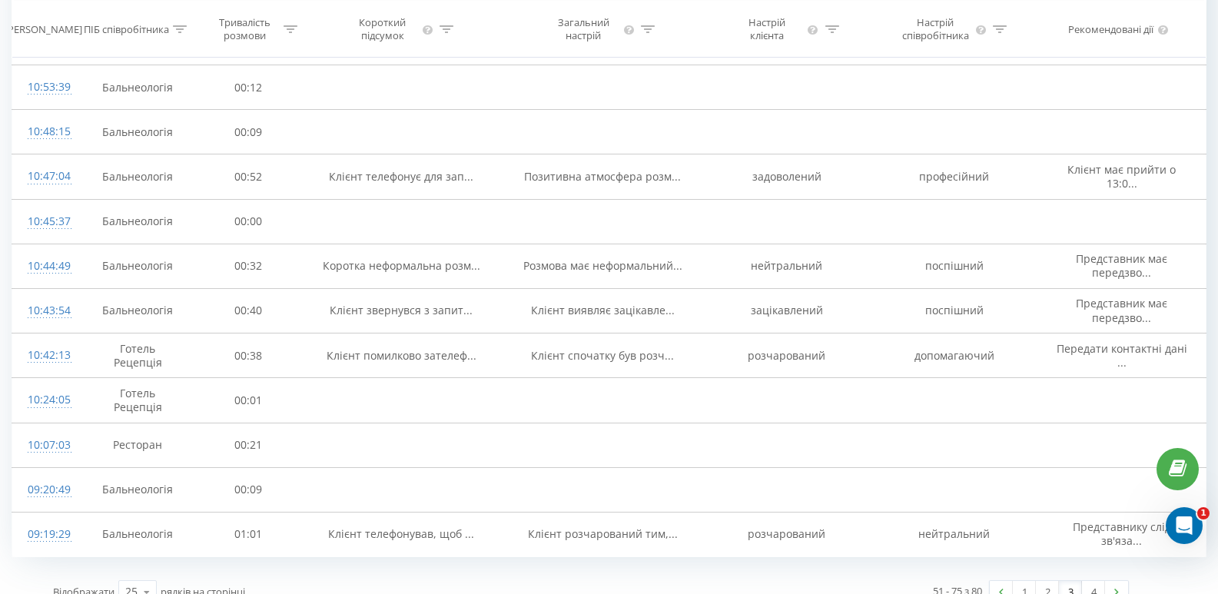
scroll to position [812, 0]
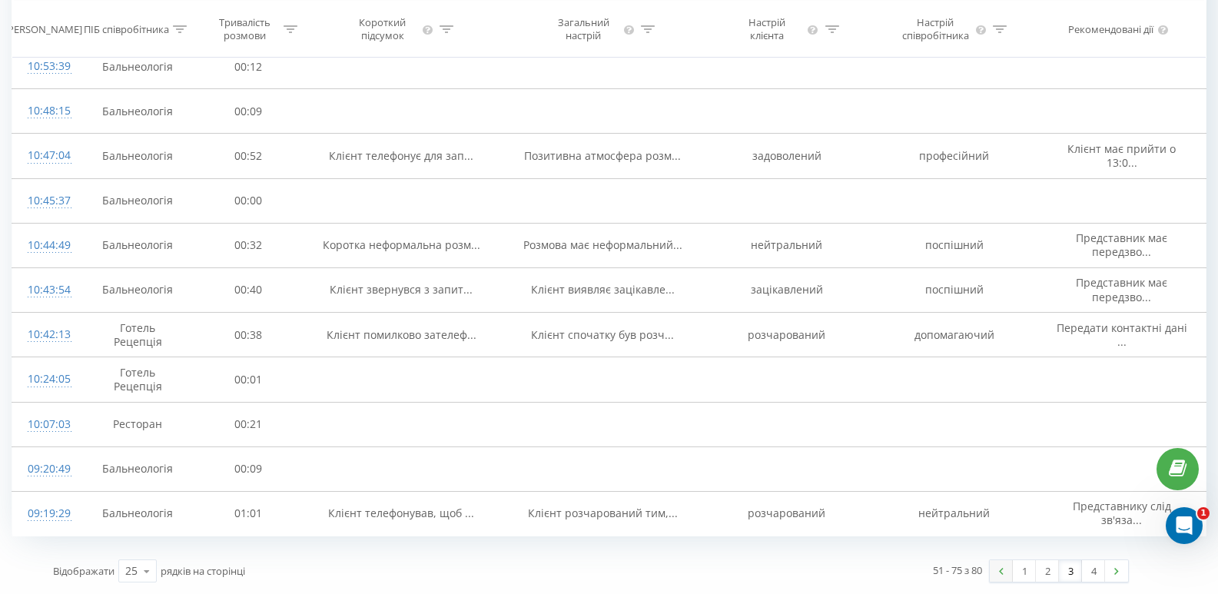
click at [998, 569] on link at bounding box center [1001, 571] width 23 height 22
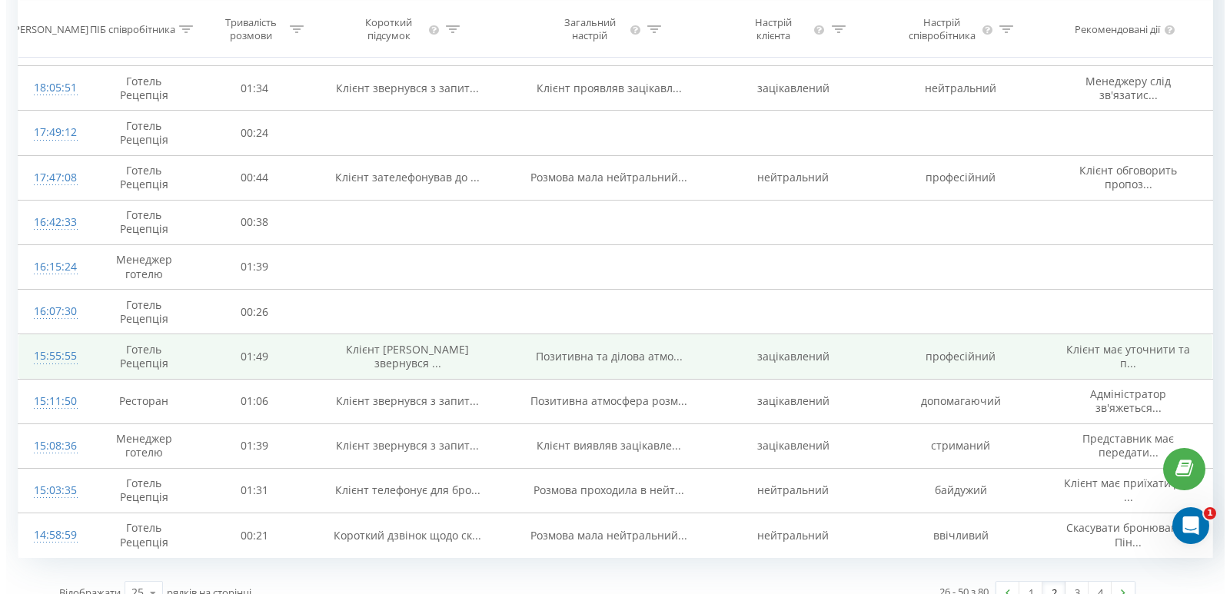
scroll to position [842, 0]
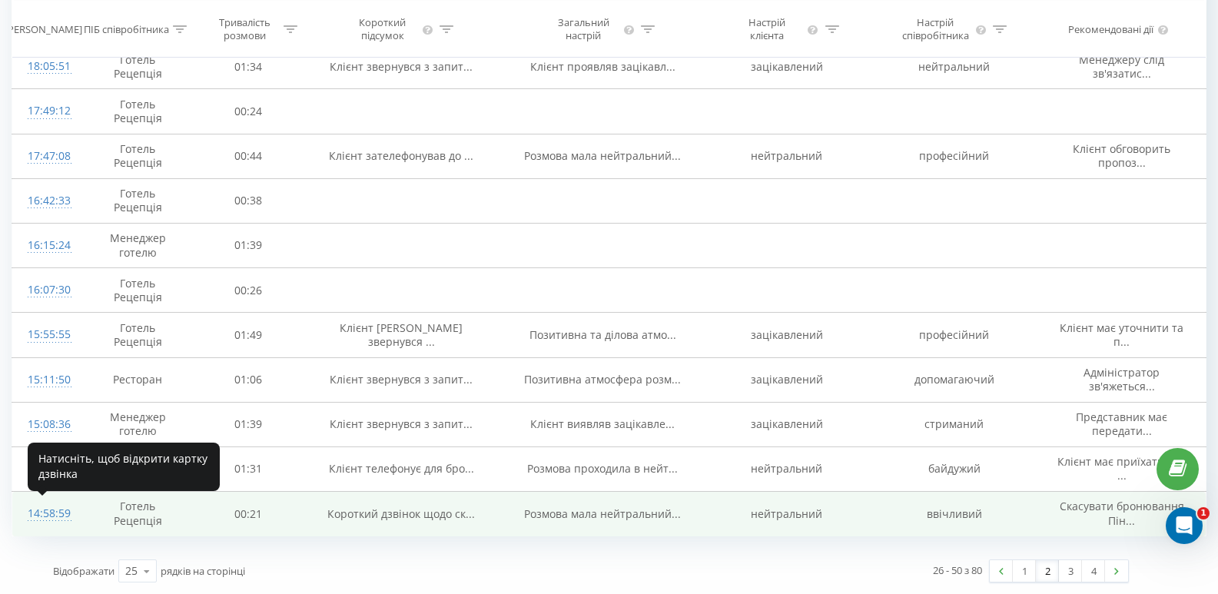
click at [44, 517] on div "14:58:59" at bounding box center [46, 514] width 36 height 30
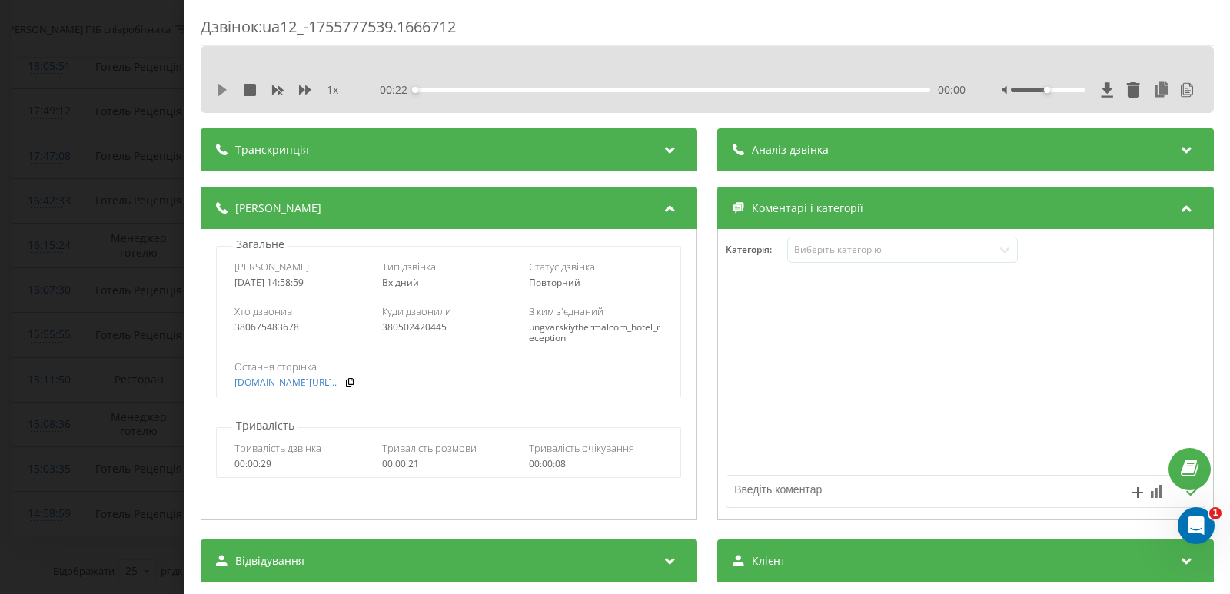
click at [224, 90] on icon at bounding box center [222, 90] width 9 height 12
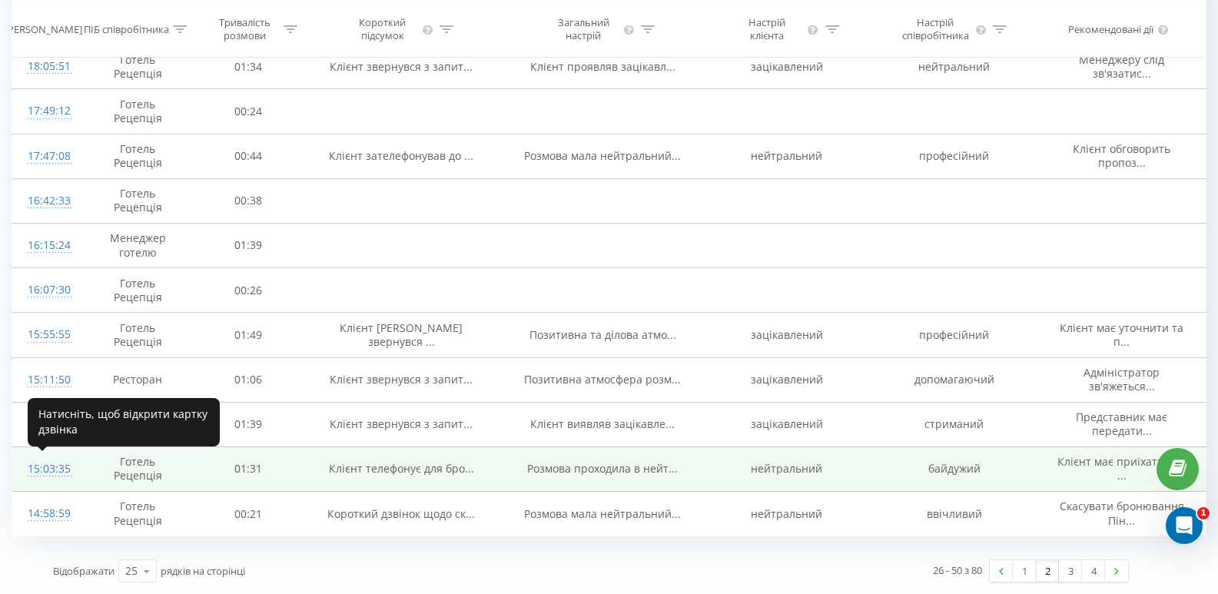
click at [40, 469] on div "15:03:35" at bounding box center [46, 469] width 36 height 30
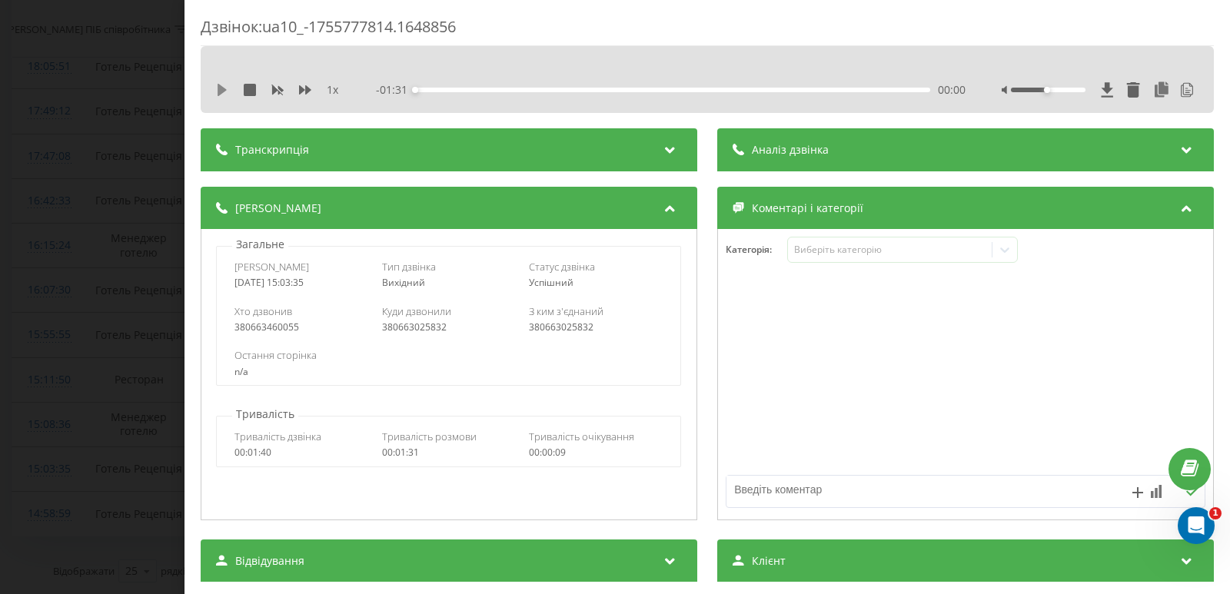
click at [221, 91] on icon at bounding box center [222, 90] width 9 height 12
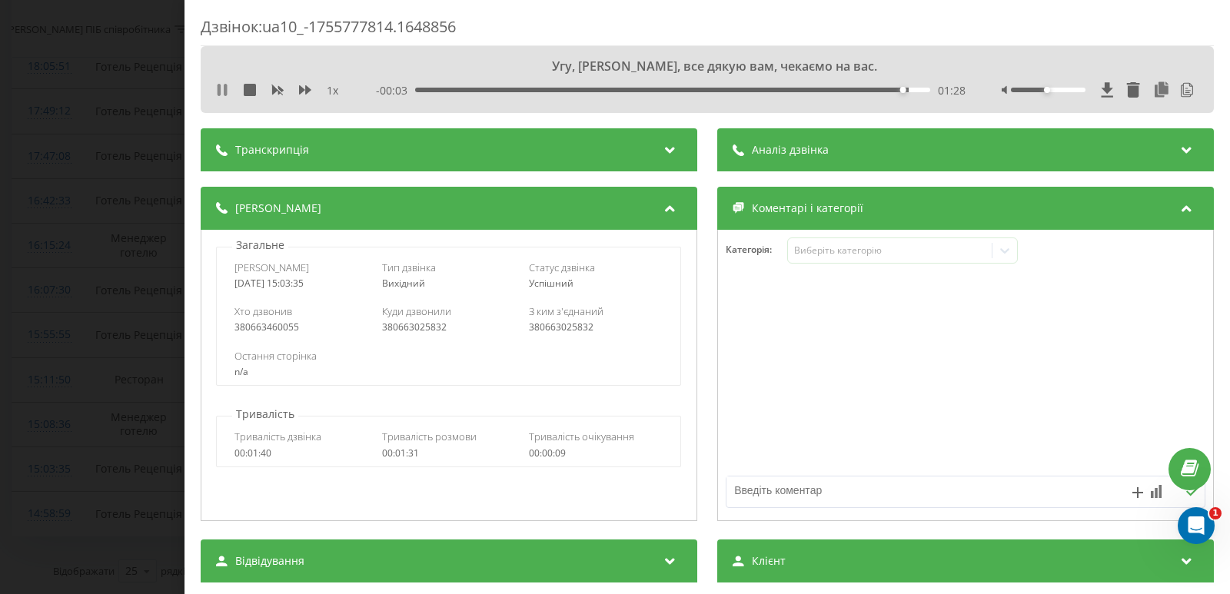
click at [218, 93] on icon at bounding box center [219, 90] width 3 height 12
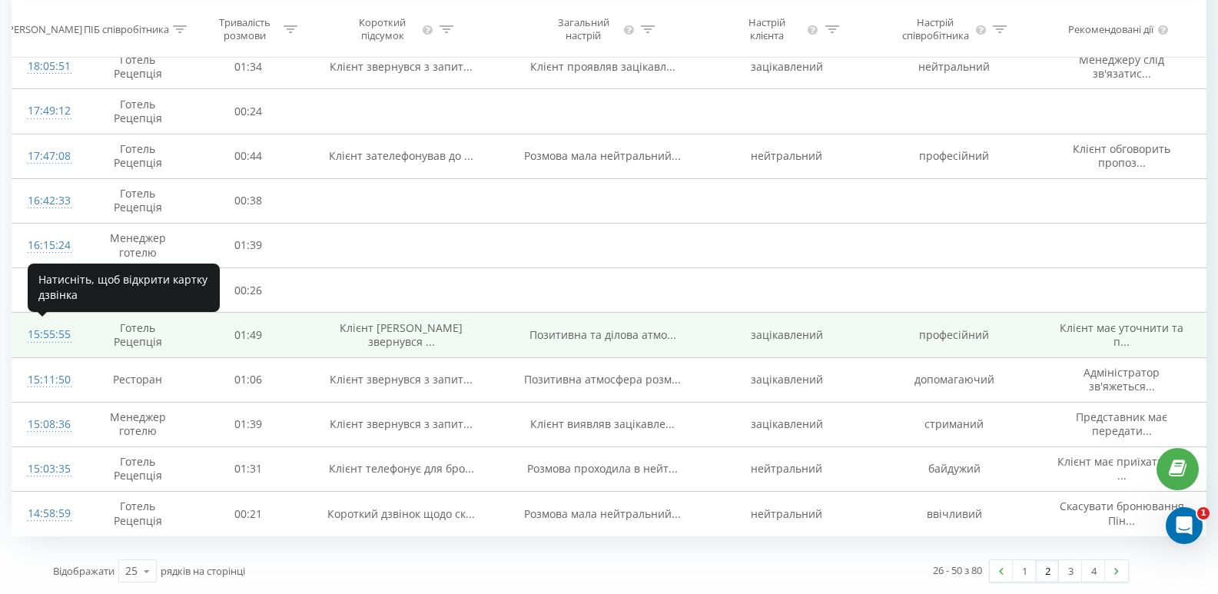
click at [42, 337] on div "15:55:55" at bounding box center [46, 335] width 36 height 30
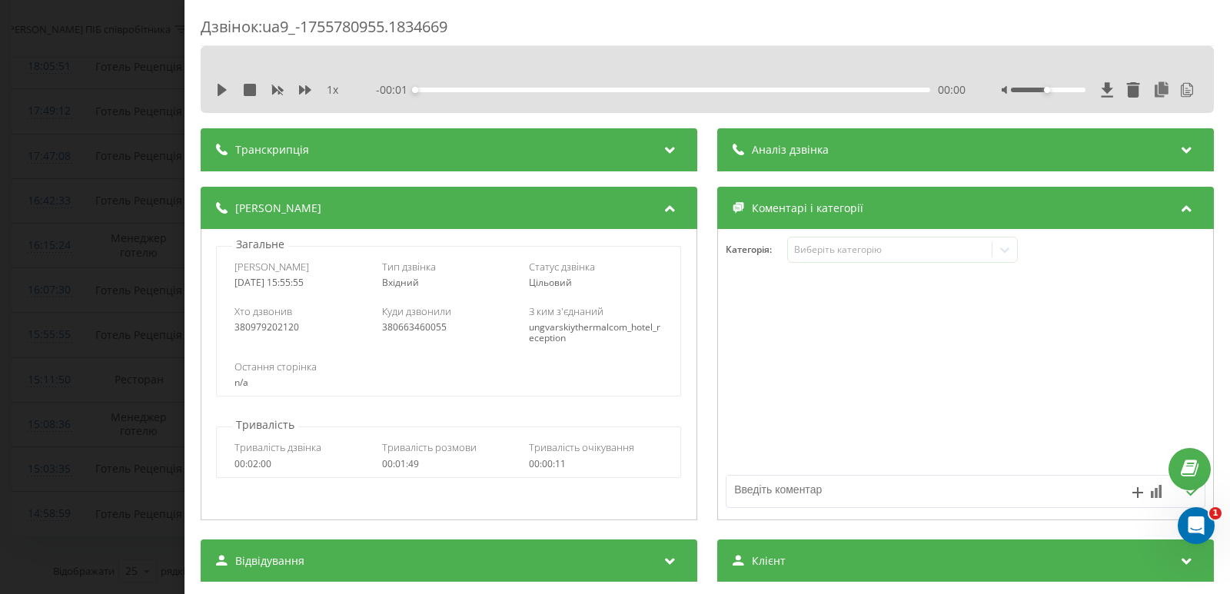
click at [221, 82] on div "1 x" at bounding box center [285, 89] width 138 height 15
click at [222, 88] on icon at bounding box center [222, 90] width 9 height 12
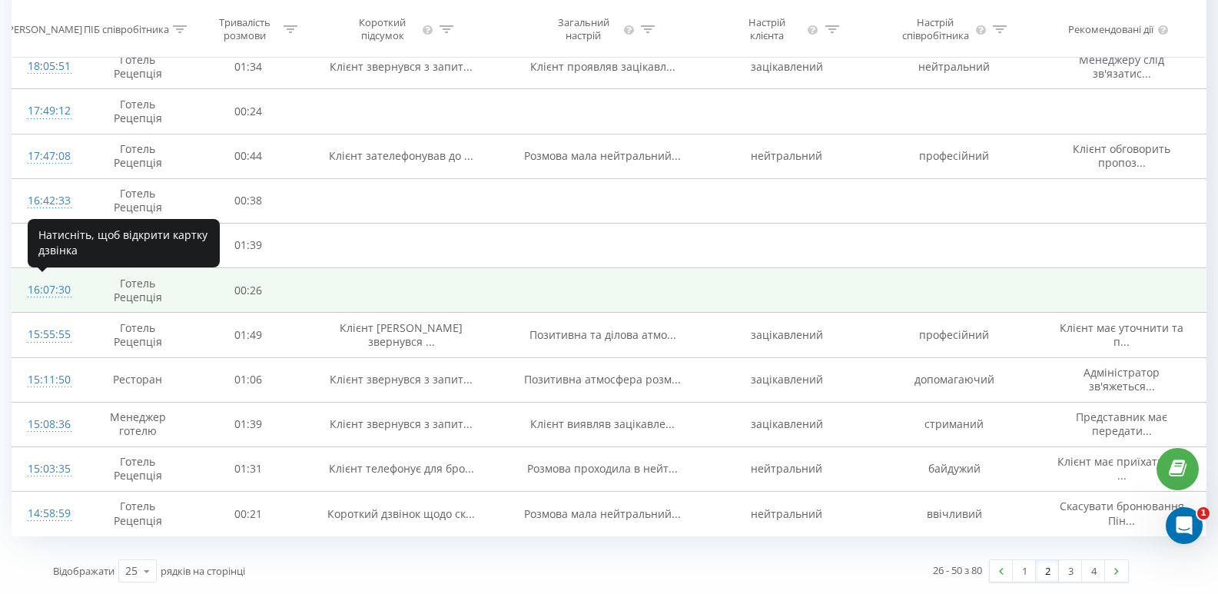
click at [48, 294] on div "16:07:30" at bounding box center [46, 290] width 36 height 30
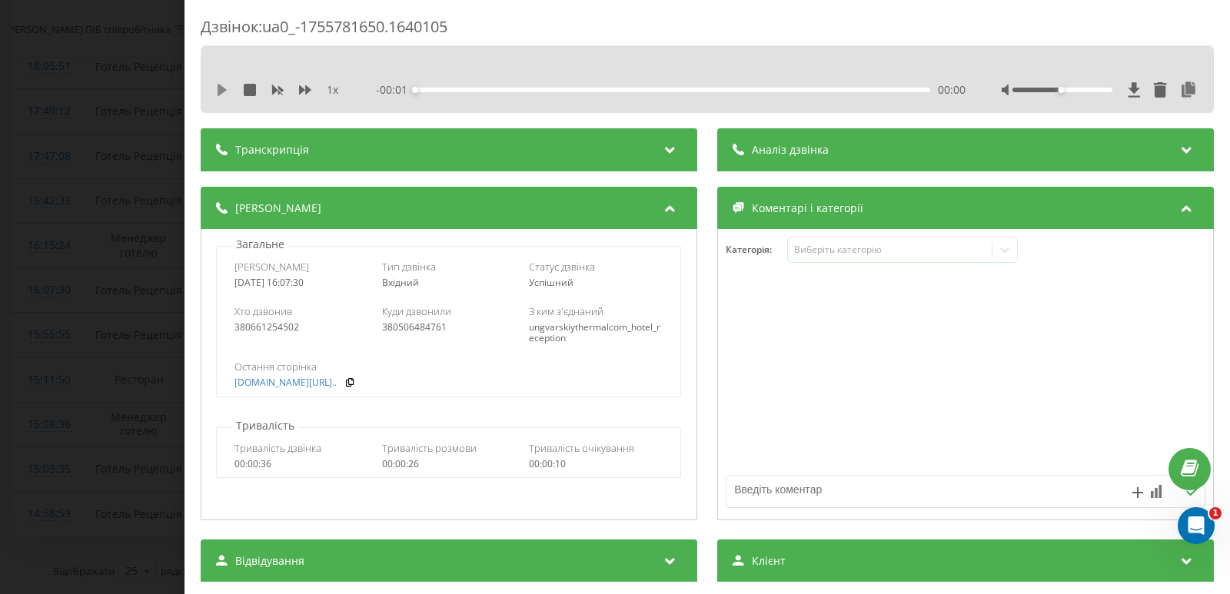
click at [226, 88] on icon at bounding box center [222, 90] width 12 height 12
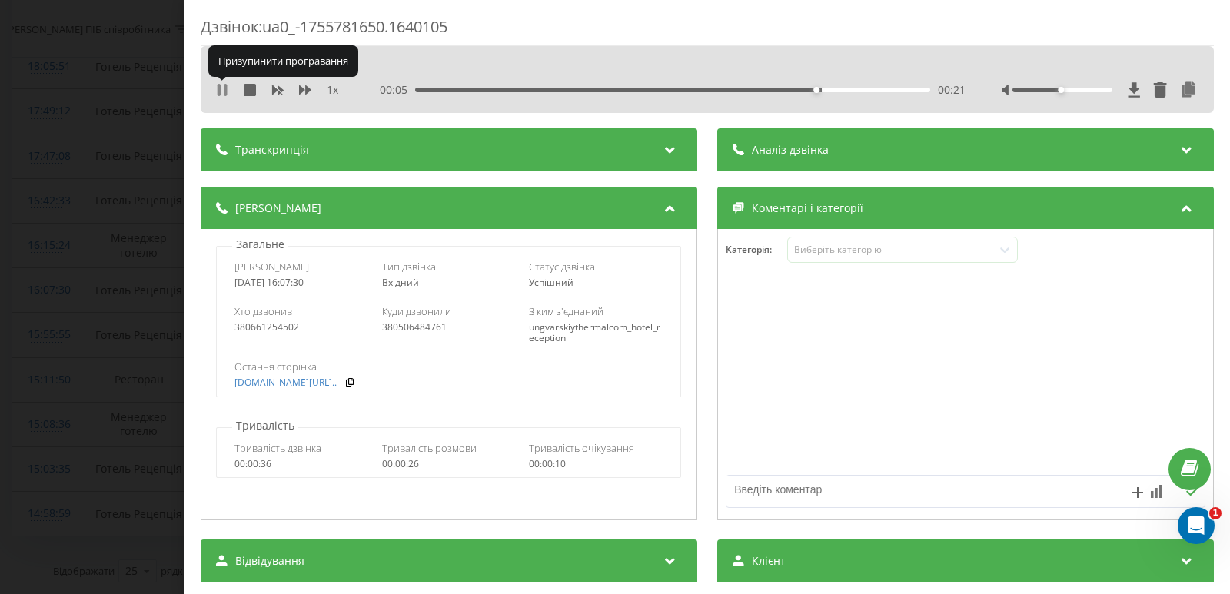
click at [224, 90] on icon at bounding box center [222, 90] width 12 height 12
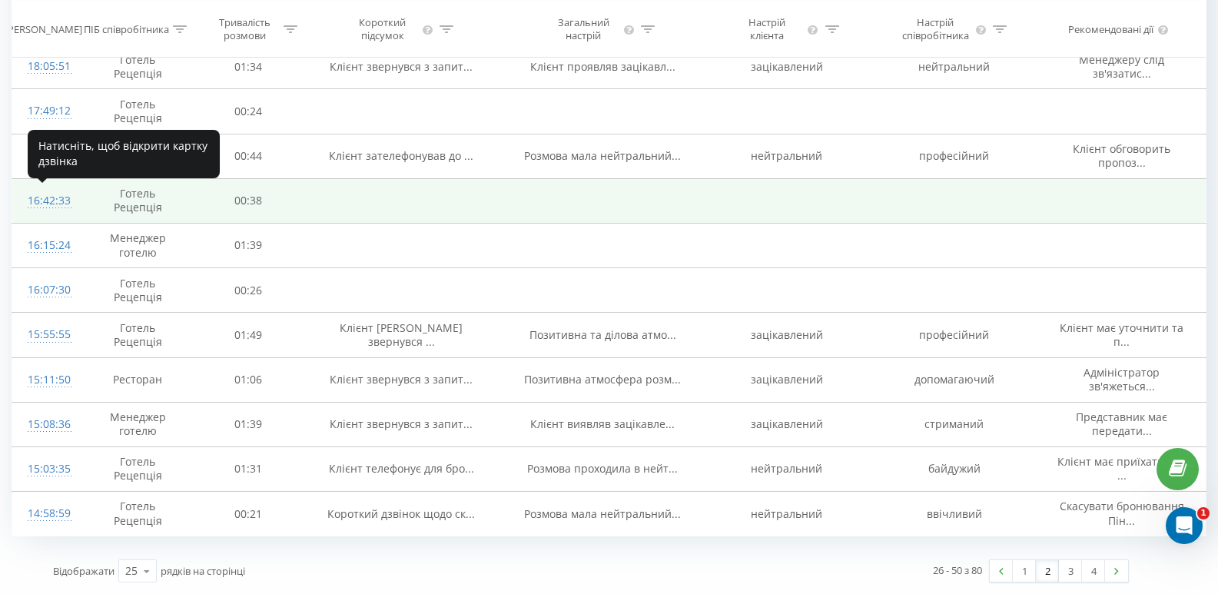
click at [55, 201] on div "16:42:33" at bounding box center [46, 201] width 36 height 30
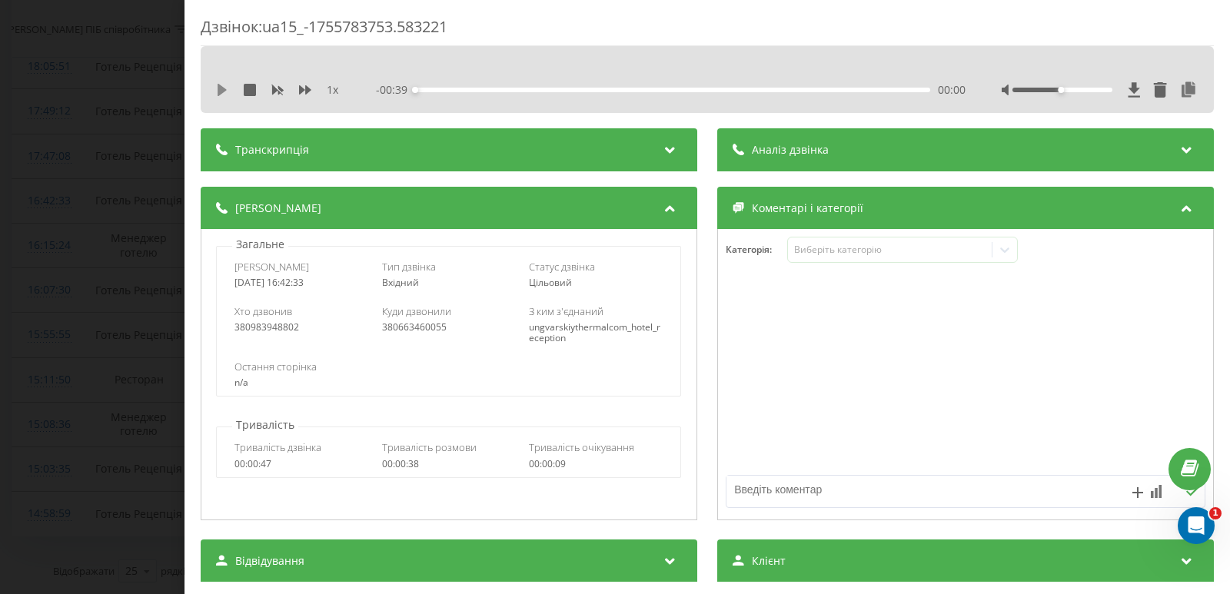
click at [219, 89] on icon at bounding box center [222, 90] width 9 height 12
click at [223, 88] on icon at bounding box center [222, 90] width 12 height 12
